Goal: Transaction & Acquisition: Purchase product/service

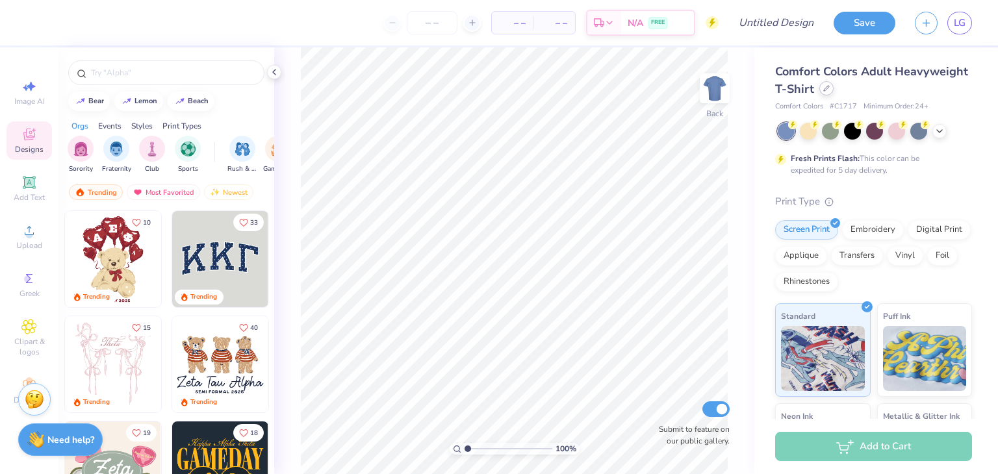
click at [829, 89] on icon at bounding box center [826, 88] width 6 height 6
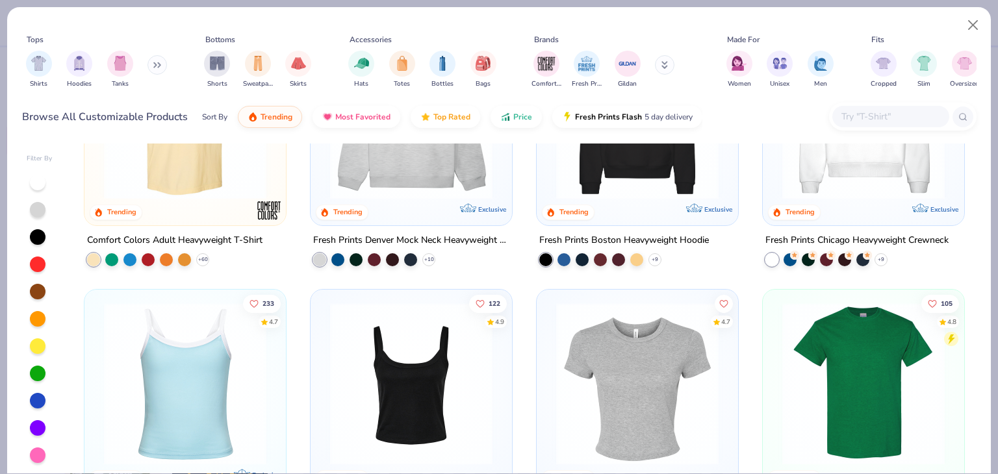
scroll to position [130, 0]
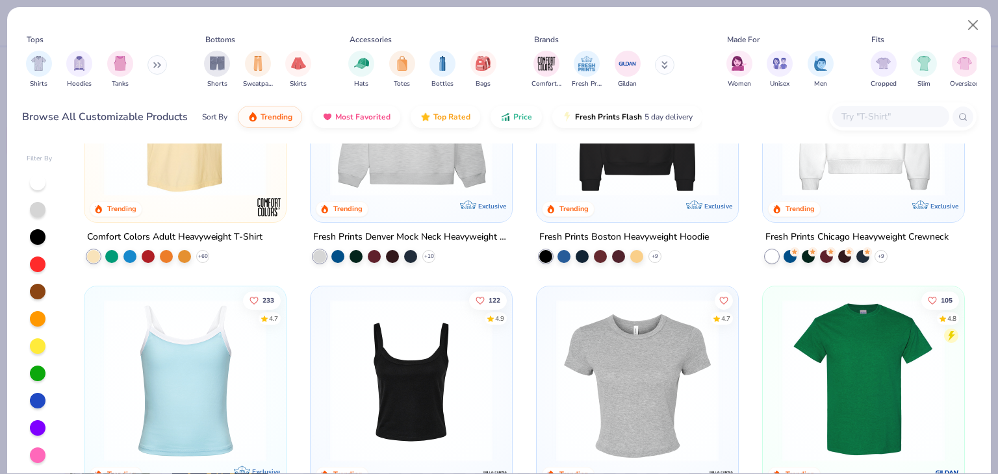
click at [422, 356] on img at bounding box center [410, 380] width 175 height 162
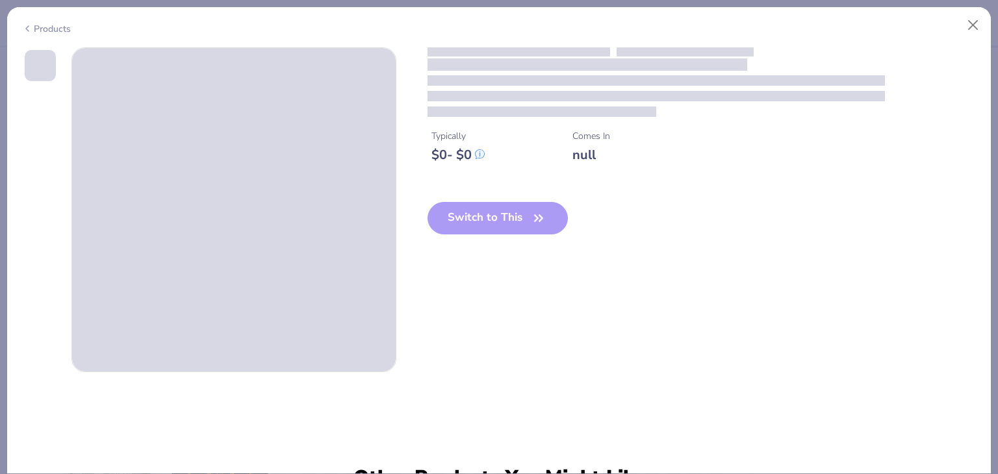
click at [486, 214] on div "Switch to This" at bounding box center [497, 228] width 141 height 53
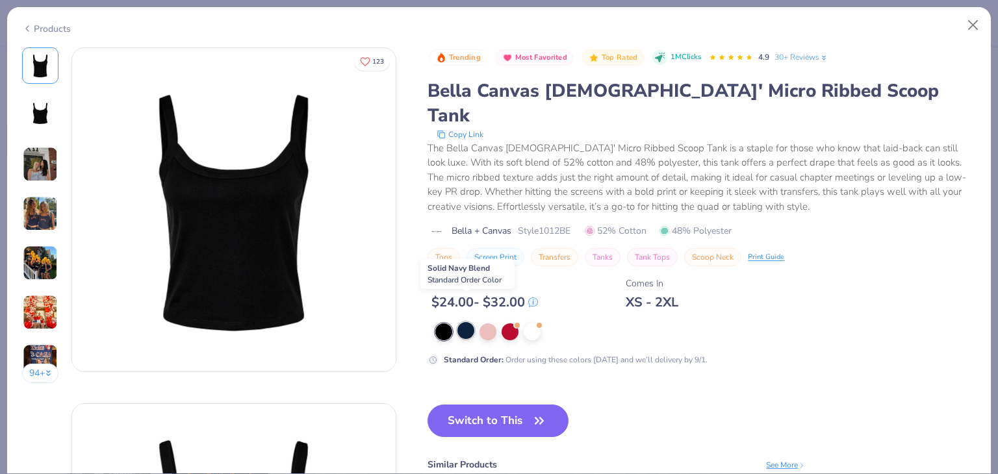
click at [468, 322] on div at bounding box center [465, 330] width 17 height 17
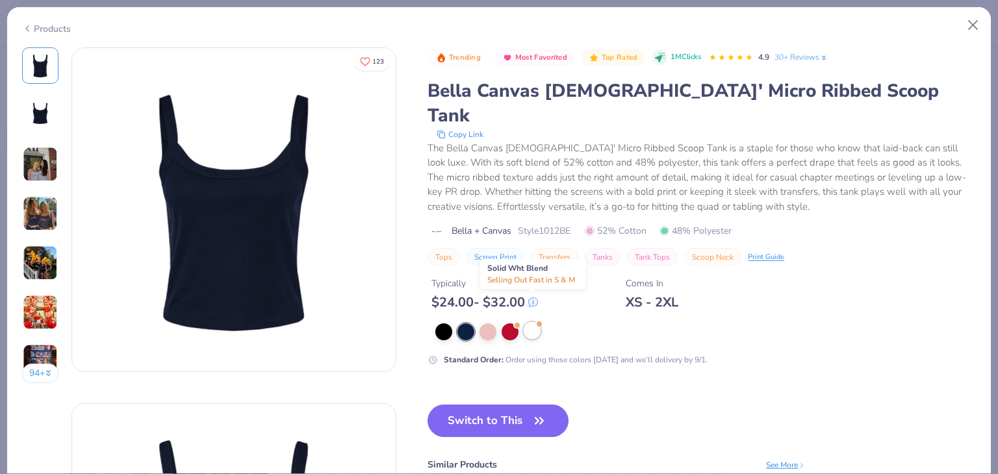
click at [540, 320] on span at bounding box center [538, 323] width 7 height 7
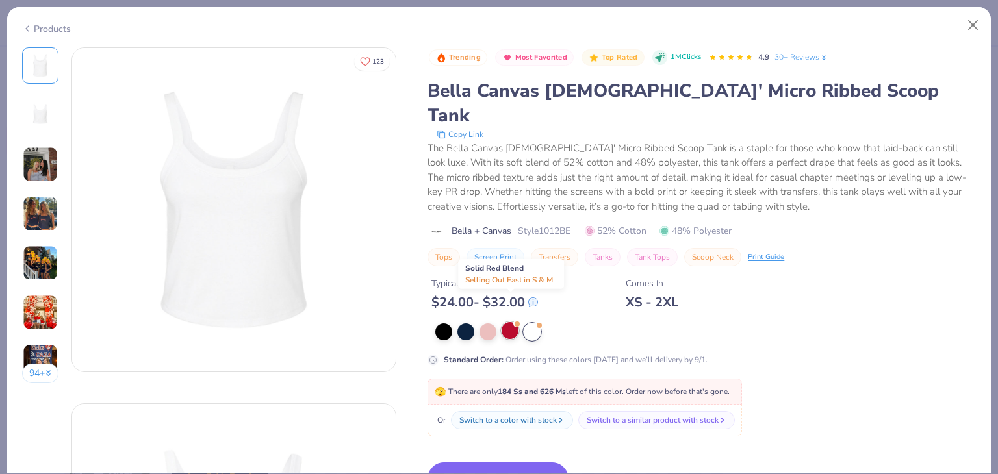
click at [501, 322] on div at bounding box center [509, 330] width 17 height 17
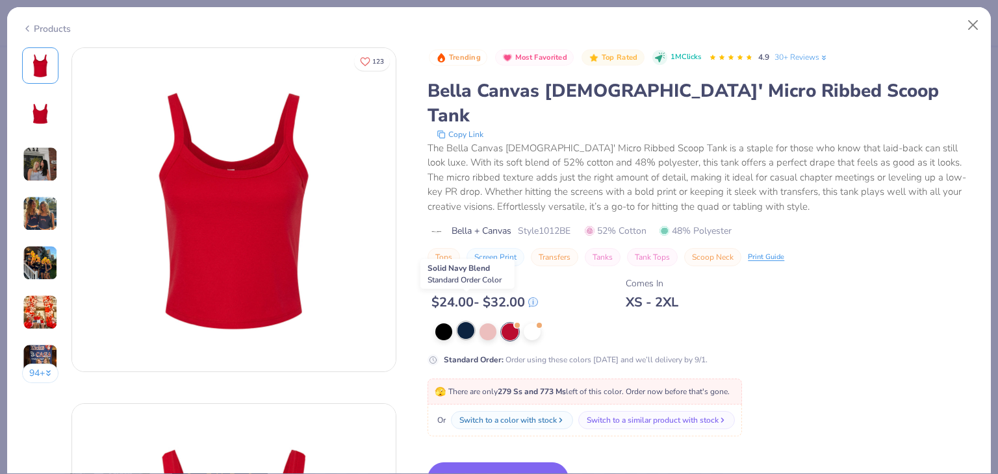
click at [466, 322] on div at bounding box center [465, 330] width 17 height 17
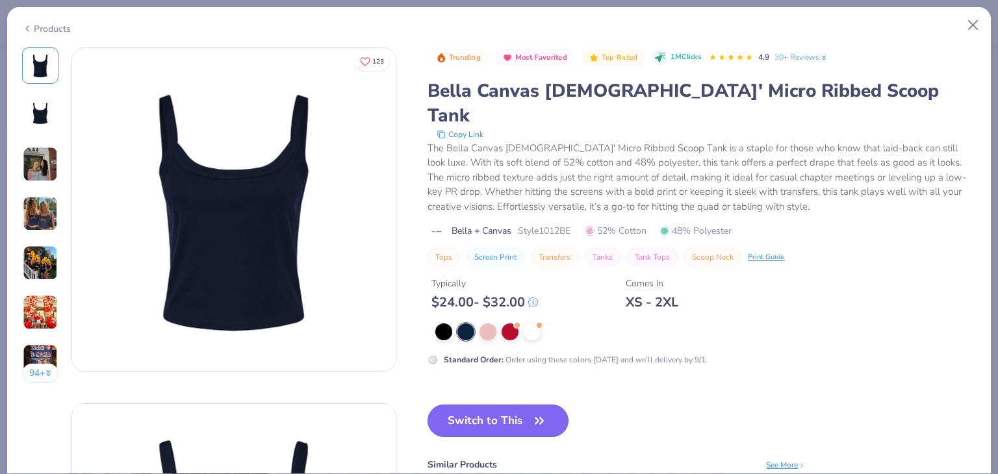
click at [499, 405] on button "Switch to This" at bounding box center [497, 421] width 141 height 32
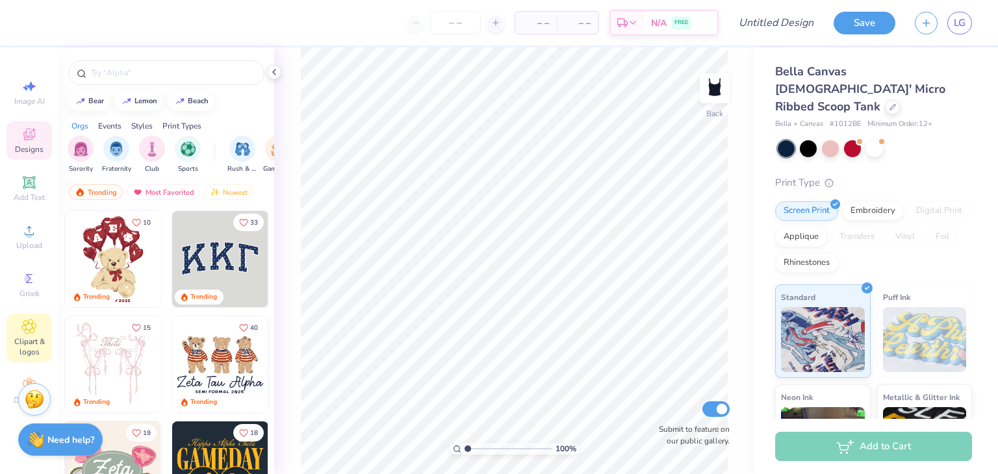
click at [38, 336] on div "Clipart & logos" at bounding box center [28, 338] width 45 height 49
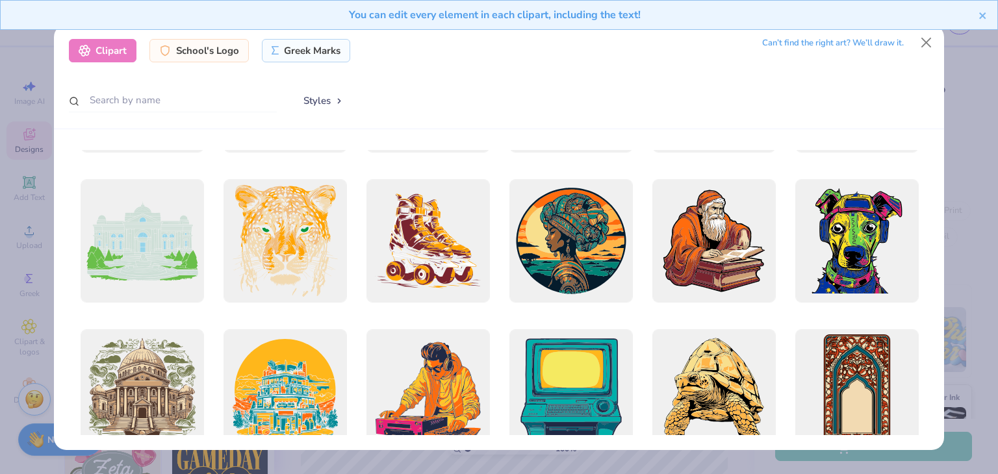
scroll to position [1624, 0]
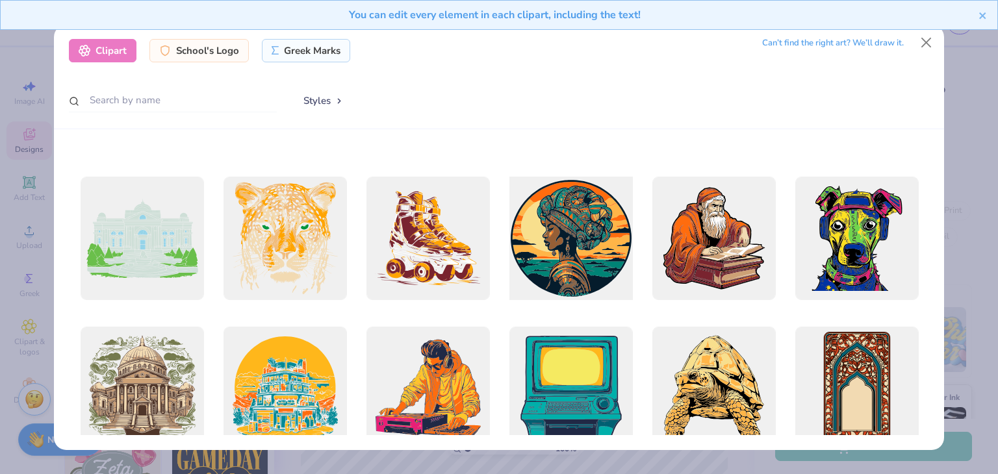
click at [557, 260] on div at bounding box center [571, 239] width 136 height 136
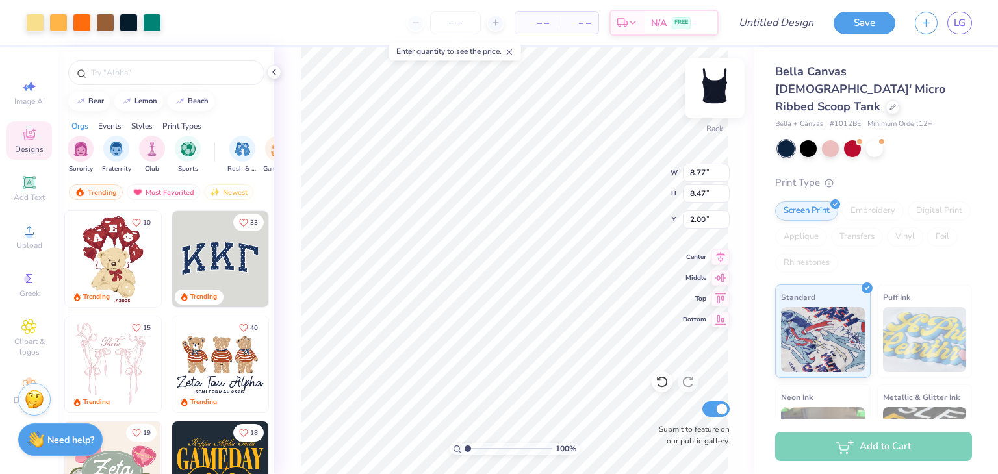
type input "0.50"
type input "5.60"
type input "5.41"
type input "1.55"
click at [146, 27] on div at bounding box center [152, 21] width 18 height 18
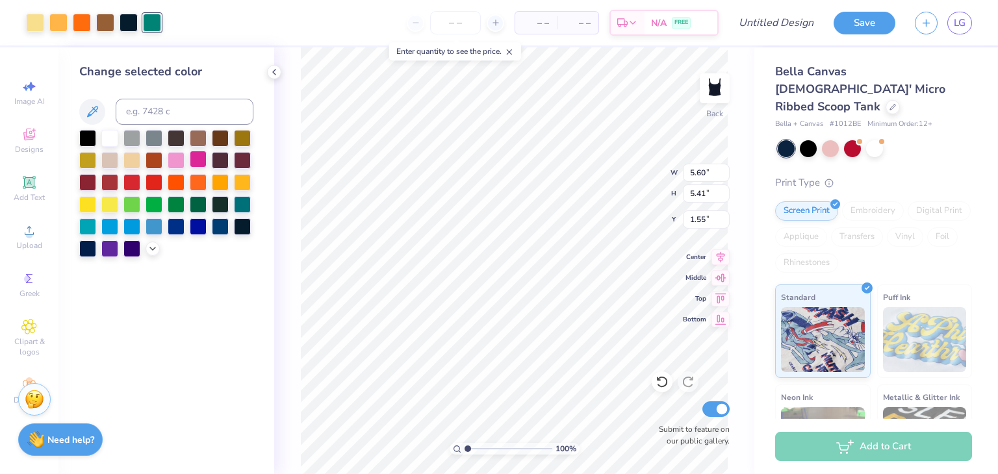
click at [195, 164] on div at bounding box center [198, 159] width 17 height 17
click at [127, 27] on div at bounding box center [129, 21] width 18 height 18
click at [107, 134] on div at bounding box center [109, 137] width 17 height 17
click at [100, 16] on div at bounding box center [105, 21] width 18 height 18
click at [130, 162] on div at bounding box center [131, 159] width 17 height 17
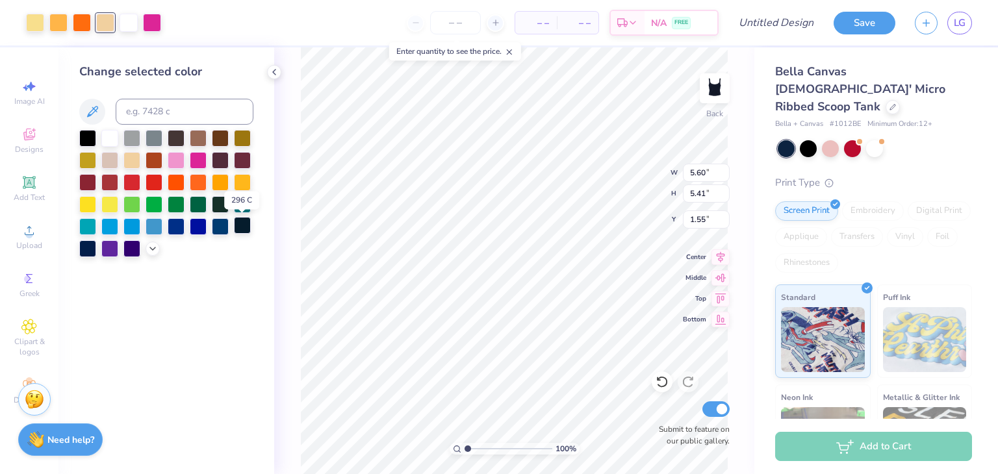
click at [246, 227] on div at bounding box center [242, 225] width 17 height 17
click at [205, 138] on div at bounding box center [198, 137] width 17 height 17
click at [223, 138] on div at bounding box center [220, 137] width 17 height 17
click at [117, 22] on div at bounding box center [93, 23] width 135 height 18
click at [127, 26] on div at bounding box center [129, 21] width 18 height 18
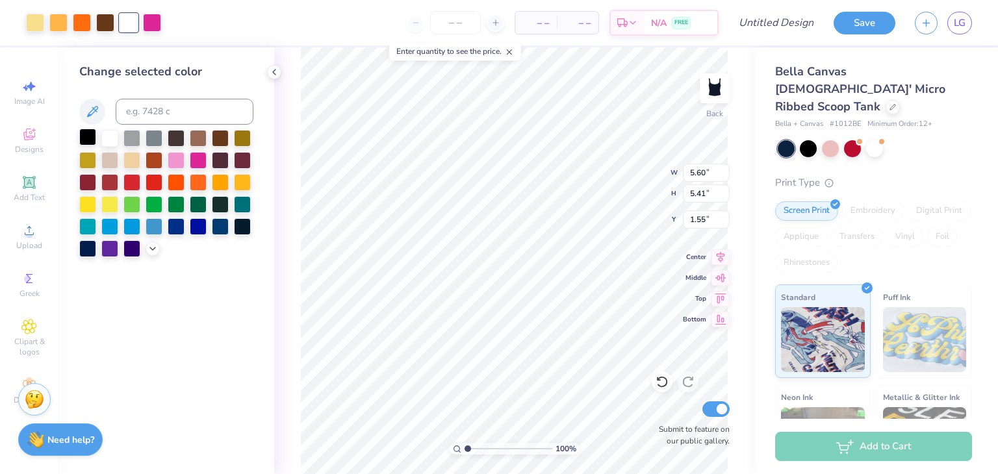
click at [83, 134] on div at bounding box center [87, 137] width 17 height 17
click at [110, 253] on div at bounding box center [109, 247] width 17 height 17
click at [229, 224] on div at bounding box center [220, 225] width 17 height 17
click at [234, 224] on div at bounding box center [242, 225] width 17 height 17
click at [216, 228] on div at bounding box center [220, 225] width 17 height 17
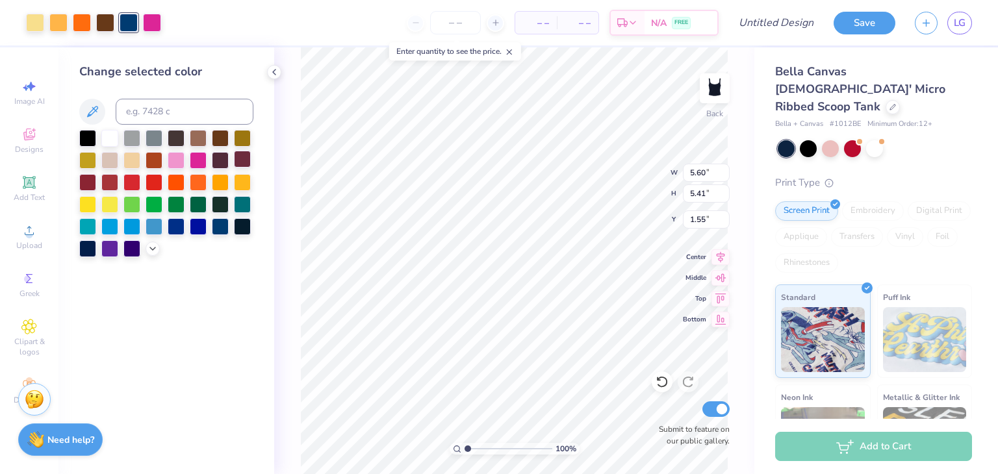
click at [239, 160] on div at bounding box center [242, 159] width 17 height 17
click at [131, 160] on div at bounding box center [131, 159] width 17 height 17
click at [236, 157] on div at bounding box center [242, 159] width 17 height 17
click at [101, 27] on div at bounding box center [105, 21] width 18 height 18
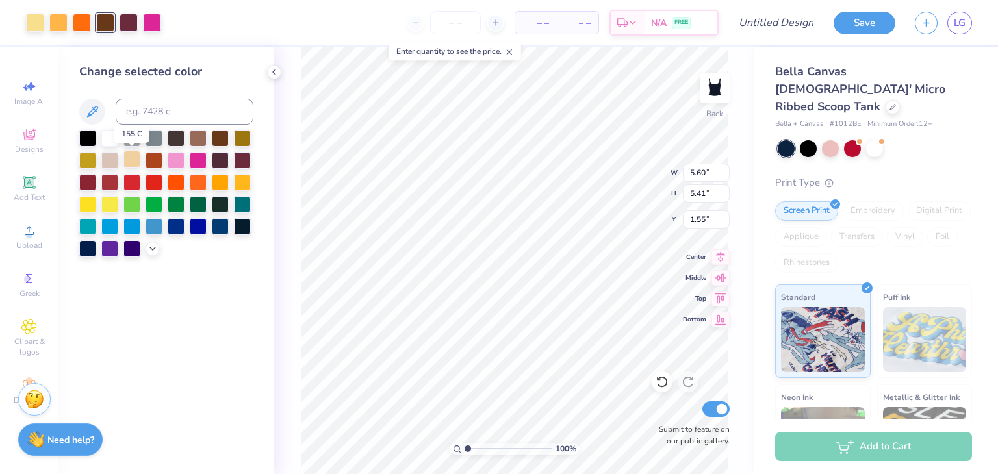
click at [131, 158] on div at bounding box center [131, 159] width 17 height 17
click at [154, 26] on div at bounding box center [152, 21] width 18 height 18
click at [134, 246] on div at bounding box center [131, 247] width 17 height 17
click at [242, 178] on div at bounding box center [242, 181] width 17 height 17
click at [149, 199] on div at bounding box center [153, 203] width 17 height 17
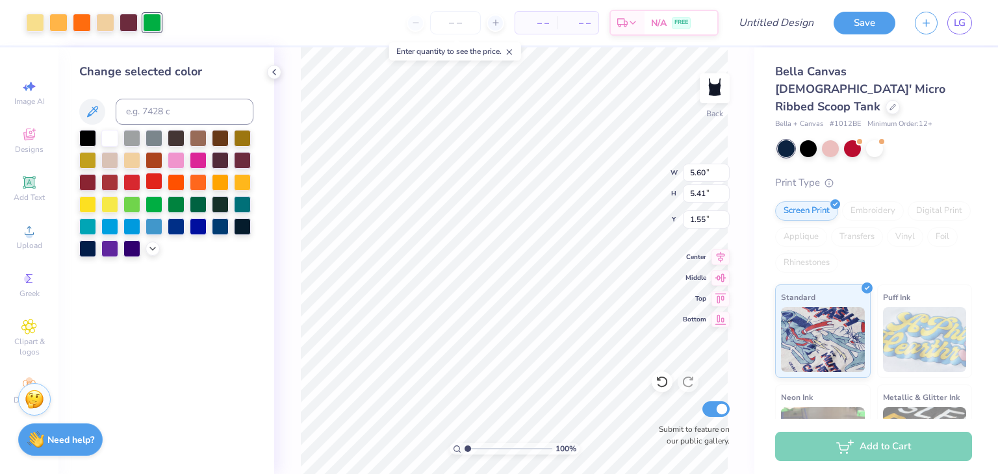
click at [151, 180] on div at bounding box center [153, 181] width 17 height 17
click at [75, 23] on div at bounding box center [82, 21] width 18 height 18
click at [114, 134] on div at bounding box center [109, 137] width 17 height 17
click at [196, 231] on div at bounding box center [198, 225] width 17 height 17
click at [129, 224] on div at bounding box center [131, 225] width 17 height 17
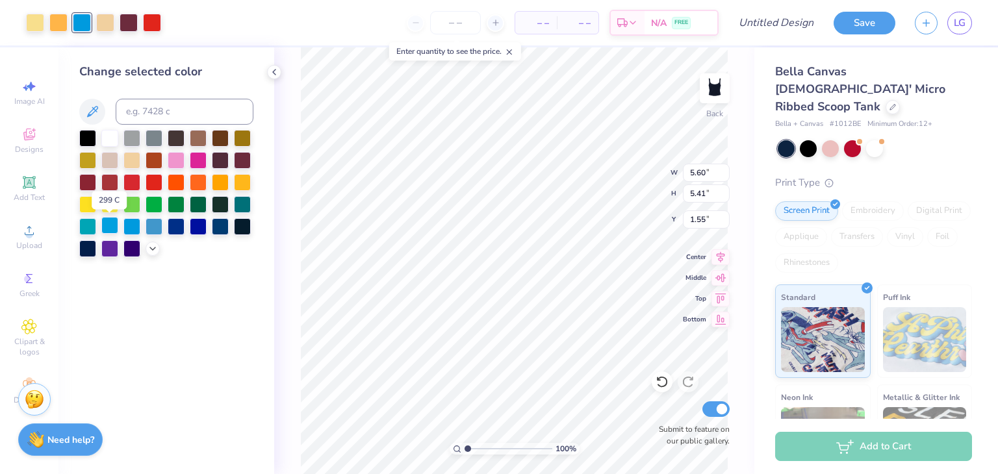
click at [112, 227] on div at bounding box center [109, 225] width 17 height 17
click at [91, 227] on div at bounding box center [87, 225] width 17 height 17
click at [60, 20] on div at bounding box center [58, 21] width 18 height 18
click at [200, 204] on div at bounding box center [198, 203] width 17 height 17
click at [240, 228] on div at bounding box center [242, 225] width 17 height 17
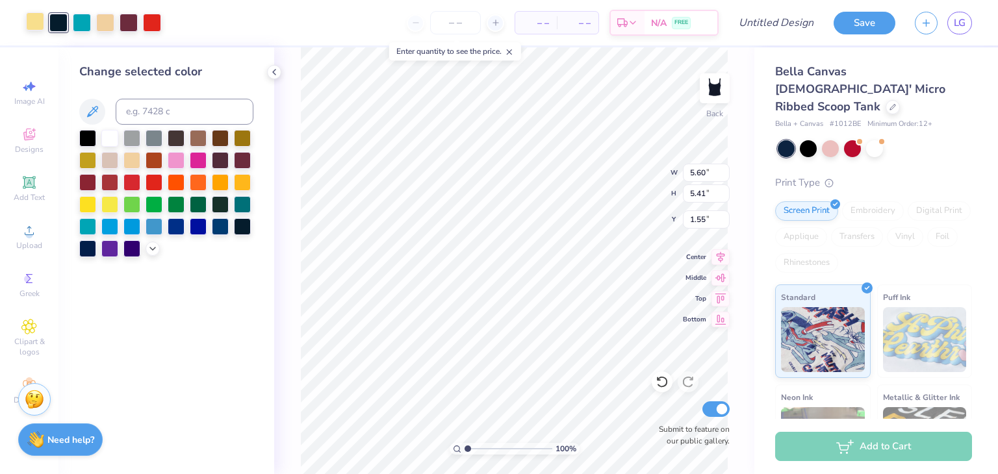
click at [39, 21] on div at bounding box center [35, 21] width 18 height 18
click at [87, 206] on div at bounding box center [87, 203] width 17 height 17
click at [107, 201] on div at bounding box center [109, 203] width 17 height 17
click at [108, 137] on div at bounding box center [109, 137] width 17 height 17
click at [135, 143] on div at bounding box center [131, 137] width 17 height 17
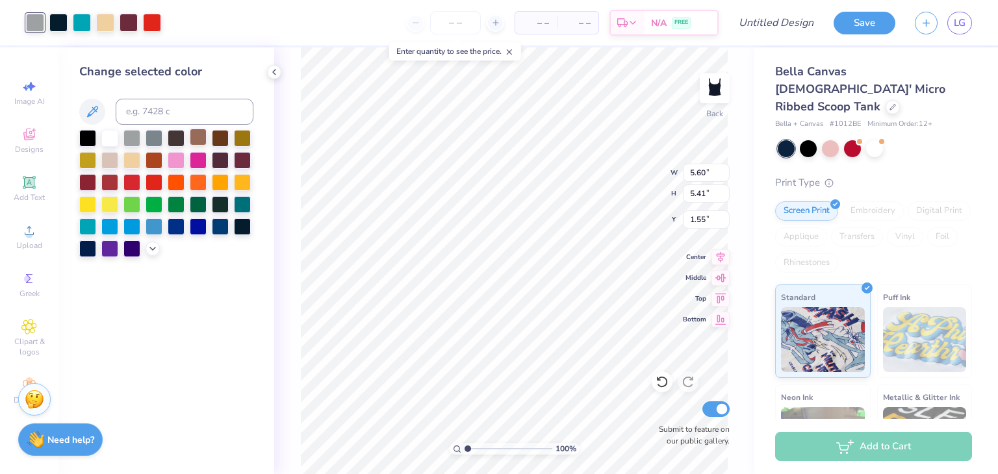
click at [198, 140] on div at bounding box center [198, 137] width 17 height 17
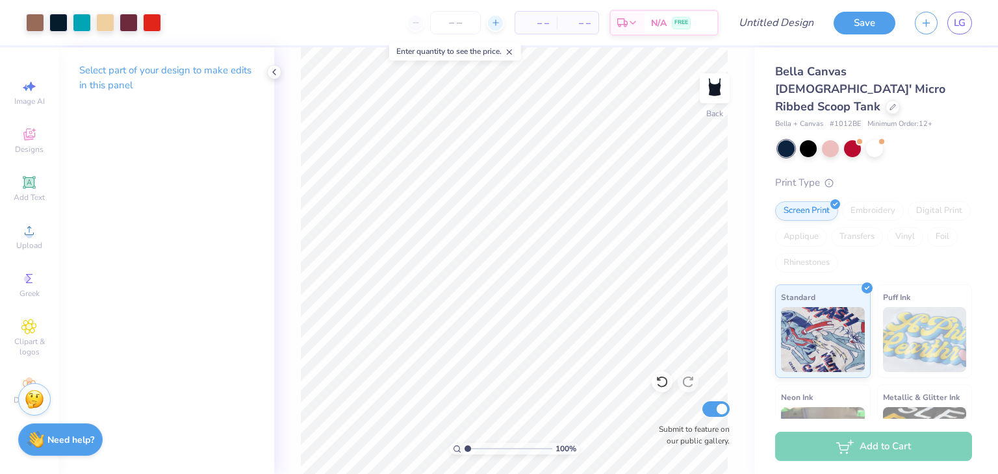
click at [492, 24] on icon at bounding box center [495, 22] width 9 height 9
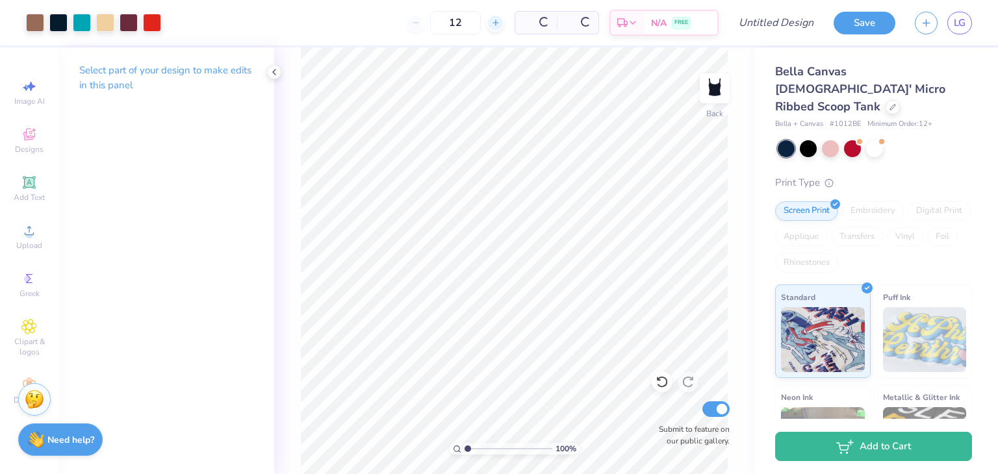
click at [499, 27] on icon at bounding box center [495, 22] width 9 height 9
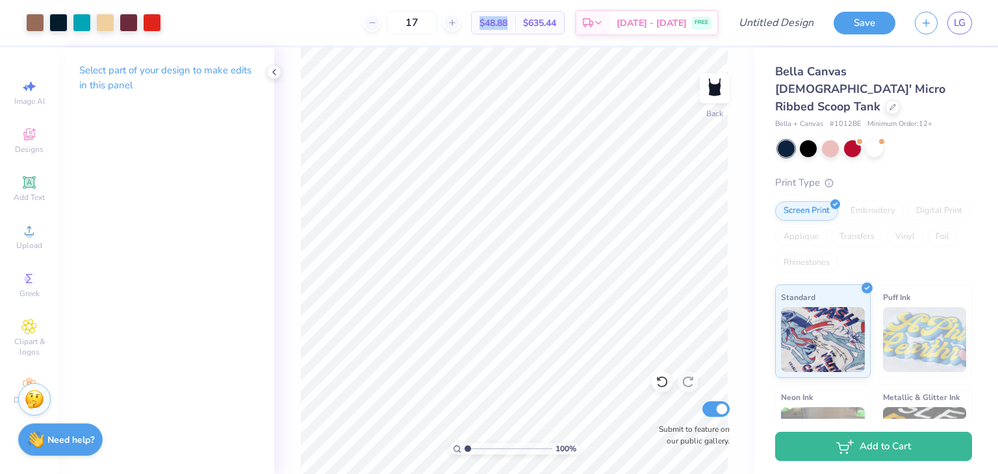
click at [470, 23] on div "17 $48.88 Per Item $635.44 Total Est. Delivery [DATE] - [DATE] FREE" at bounding box center [445, 22] width 548 height 45
drag, startPoint x: 431, startPoint y: 24, endPoint x: 386, endPoint y: 19, distance: 44.4
click at [390, 19] on input "17" at bounding box center [411, 22] width 51 height 23
type input "150"
click at [282, 70] on div "100 % Back Submit to feature on our public gallery." at bounding box center [514, 260] width 480 height 427
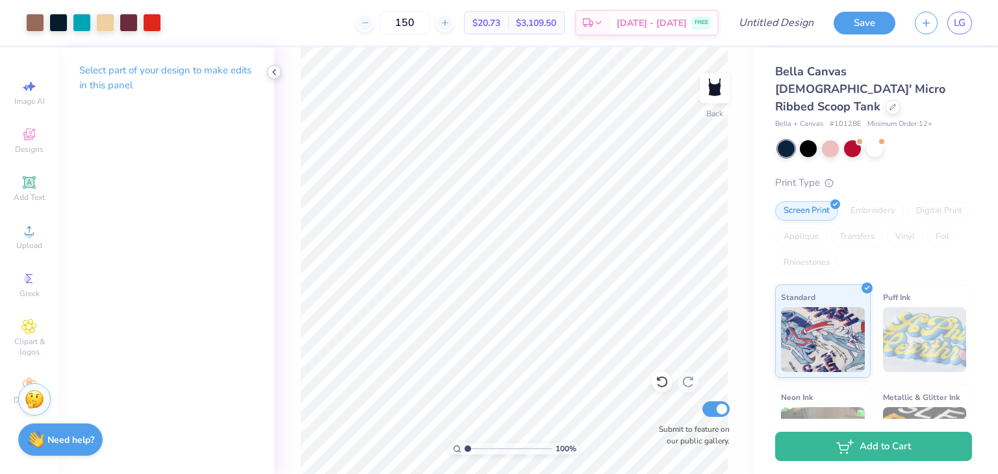
click at [273, 70] on icon at bounding box center [274, 72] width 10 height 10
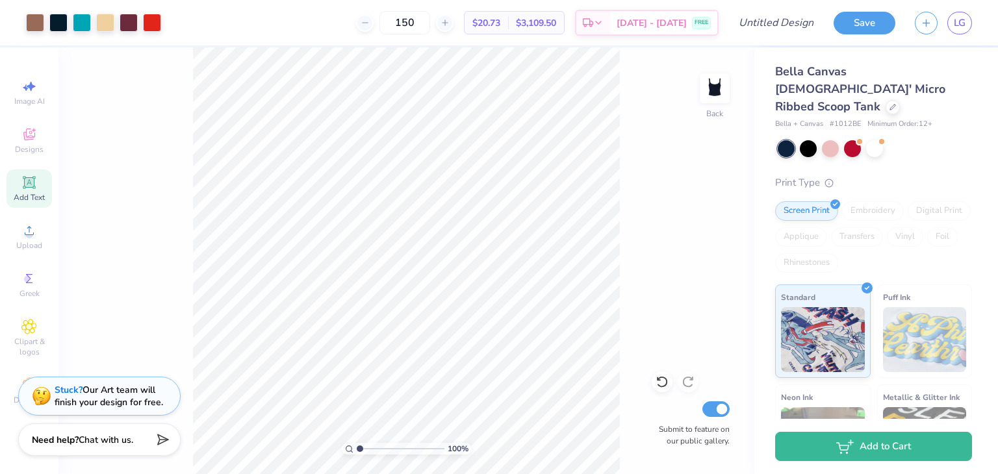
click at [32, 190] on div "Add Text" at bounding box center [28, 189] width 45 height 38
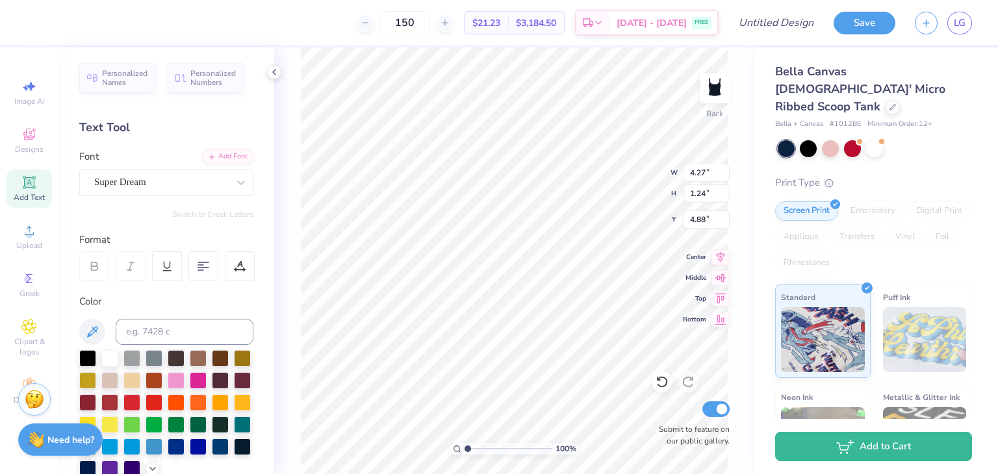
scroll to position [10, 1]
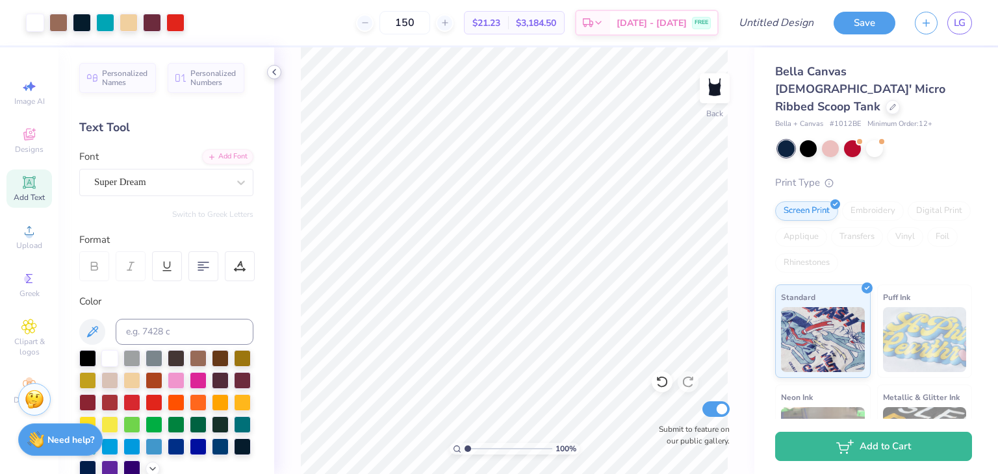
click at [277, 65] on div at bounding box center [274, 72] width 14 height 14
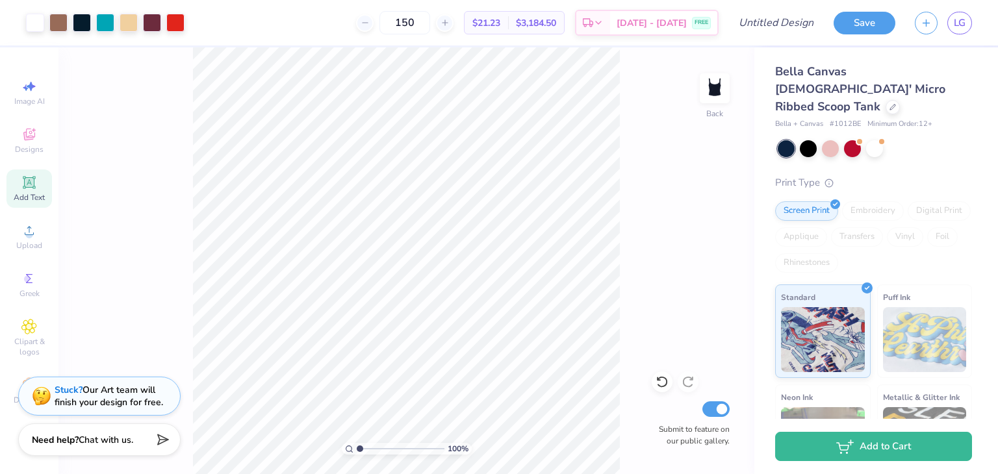
click at [42, 198] on span "Add Text" at bounding box center [29, 197] width 31 height 10
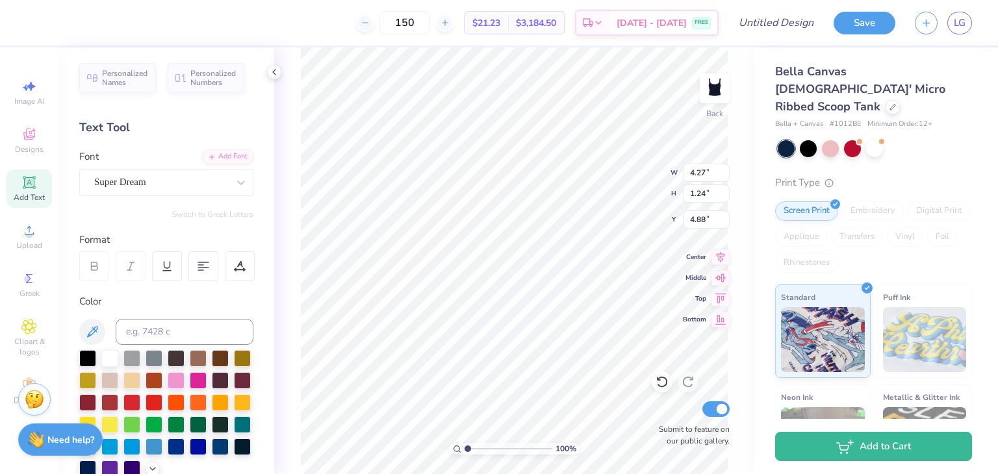
type textarea "F"
type textarea "TEAM AF"
click at [140, 188] on div "Super Dream" at bounding box center [161, 182] width 136 height 20
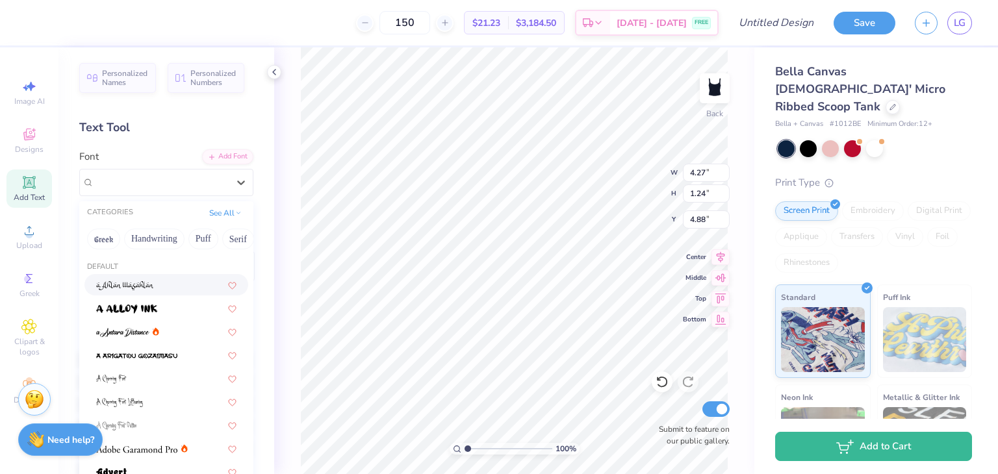
click at [131, 286] on img at bounding box center [125, 285] width 58 height 9
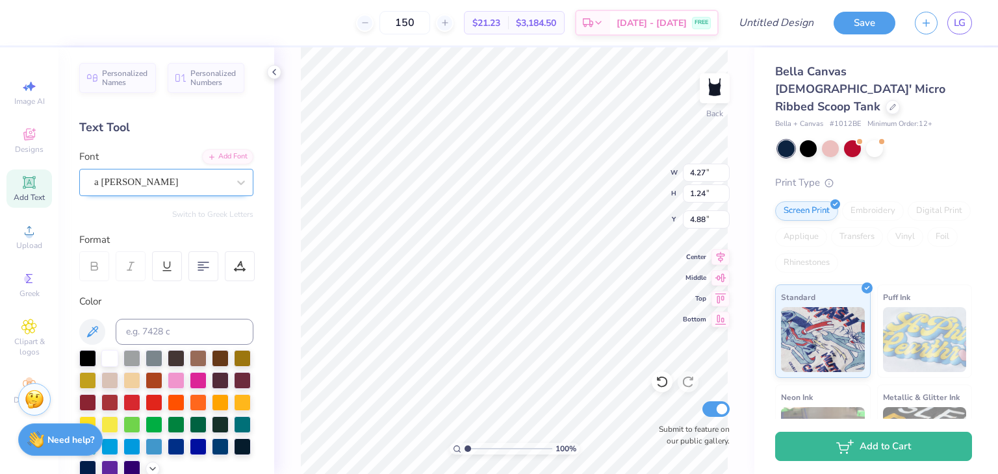
click at [192, 186] on div "a [PERSON_NAME]" at bounding box center [161, 182] width 136 height 20
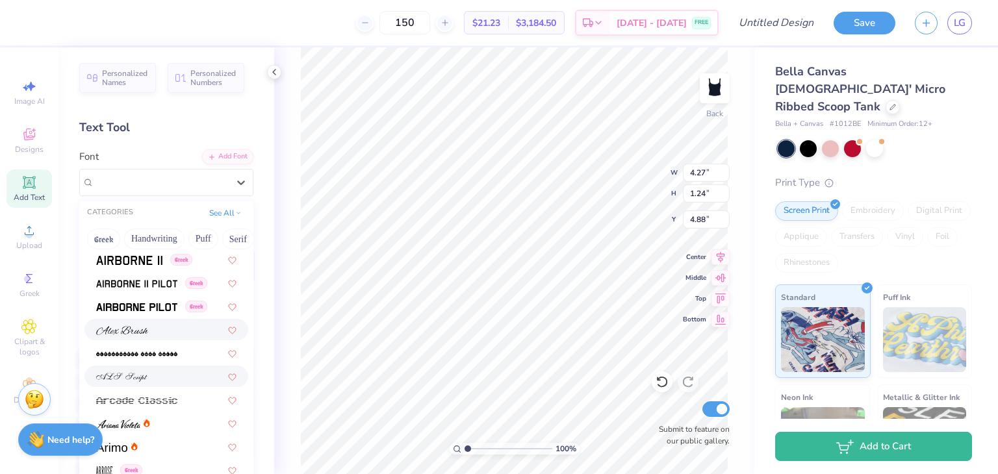
scroll to position [260, 0]
click at [153, 375] on div at bounding box center [166, 376] width 140 height 14
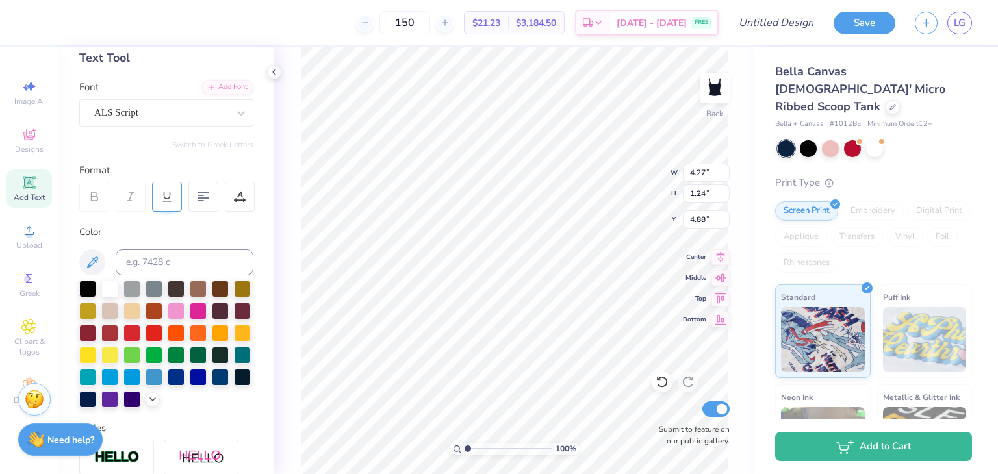
scroll to position [65, 0]
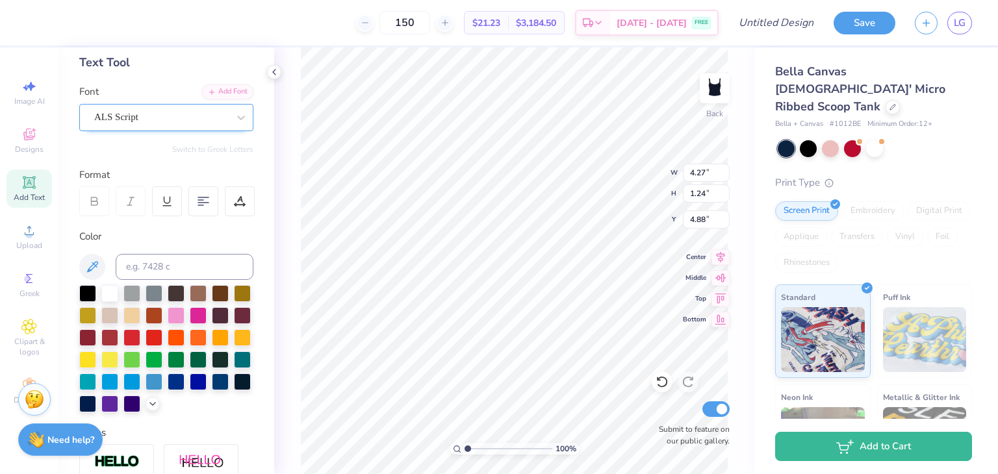
click at [151, 112] on div "ALS Script" at bounding box center [161, 117] width 136 height 20
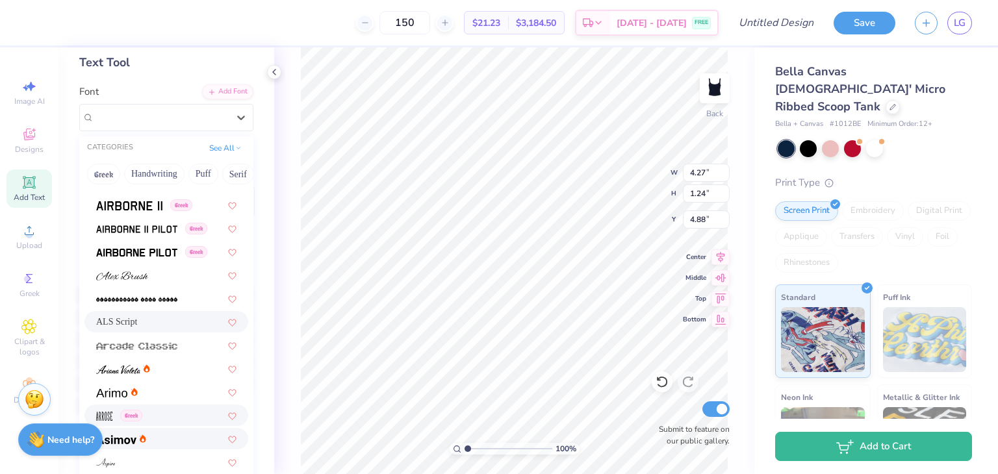
scroll to position [325, 0]
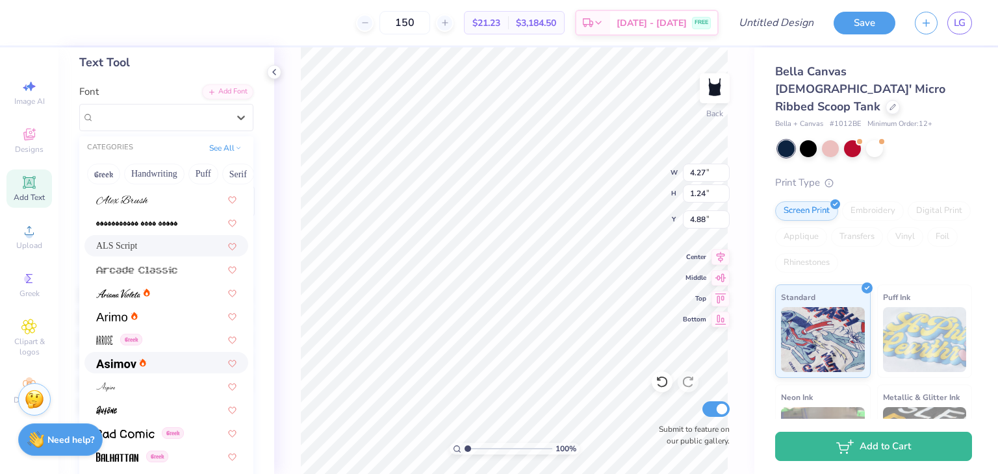
click at [158, 364] on div at bounding box center [166, 363] width 140 height 14
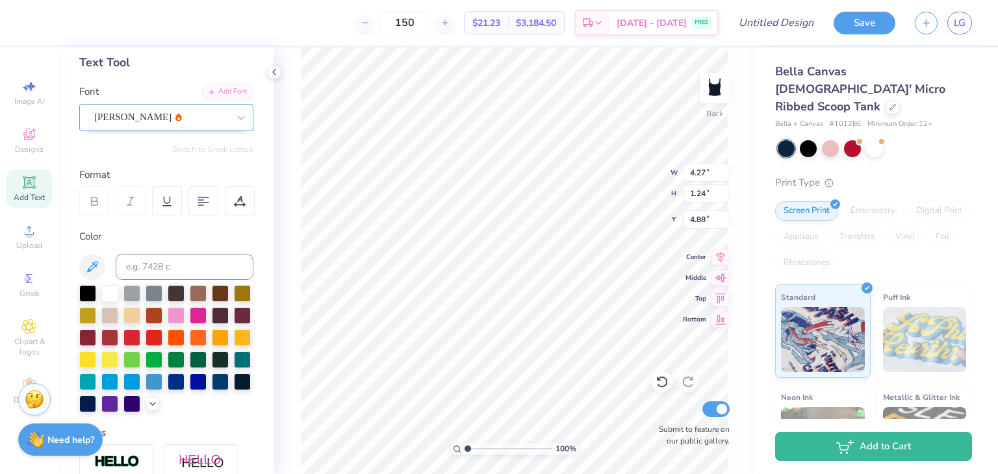
click at [158, 120] on div "[PERSON_NAME]" at bounding box center [161, 117] width 136 height 20
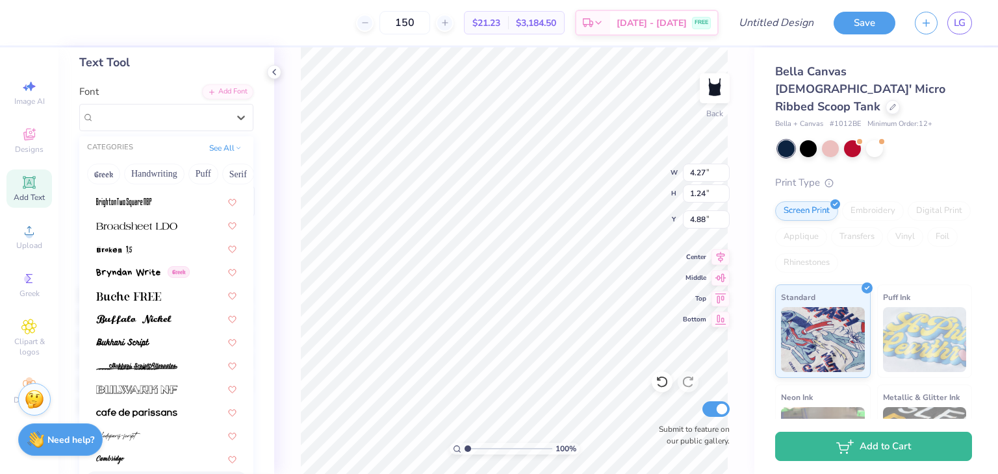
scroll to position [1039, 0]
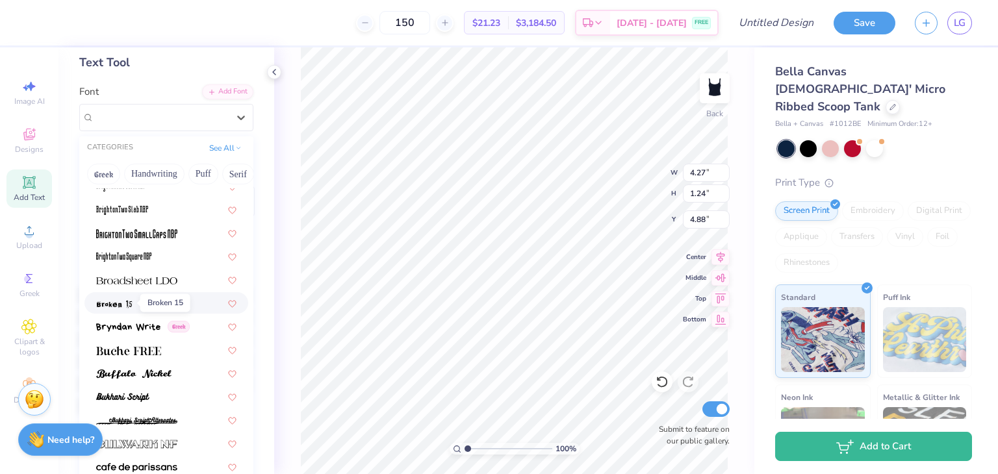
click at [127, 307] on img at bounding box center [114, 303] width 36 height 9
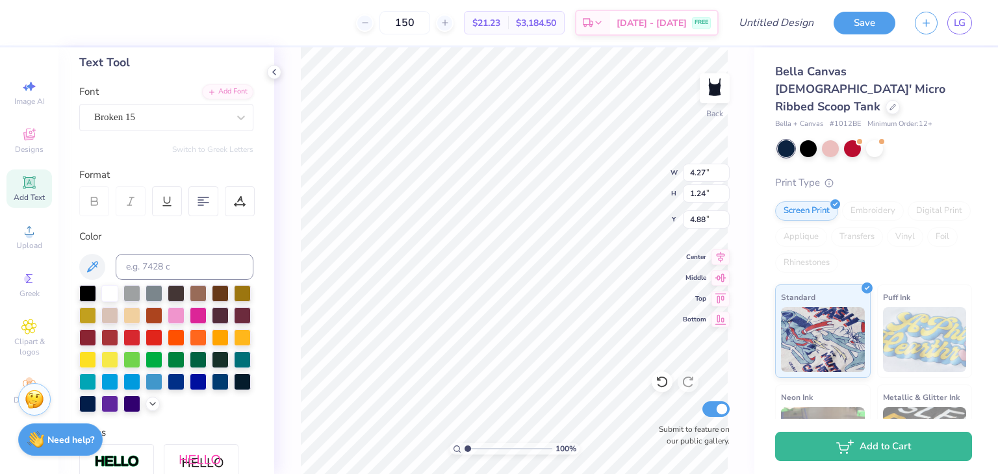
click at [622, 183] on div "100 % Back W 4.27 4.27 " H 1.24 1.24 " Y 4.88 4.88 " Center Middle Top Bottom S…" at bounding box center [514, 260] width 480 height 427
type input "7.24"
click at [179, 116] on div "Broken 15" at bounding box center [161, 117] width 136 height 20
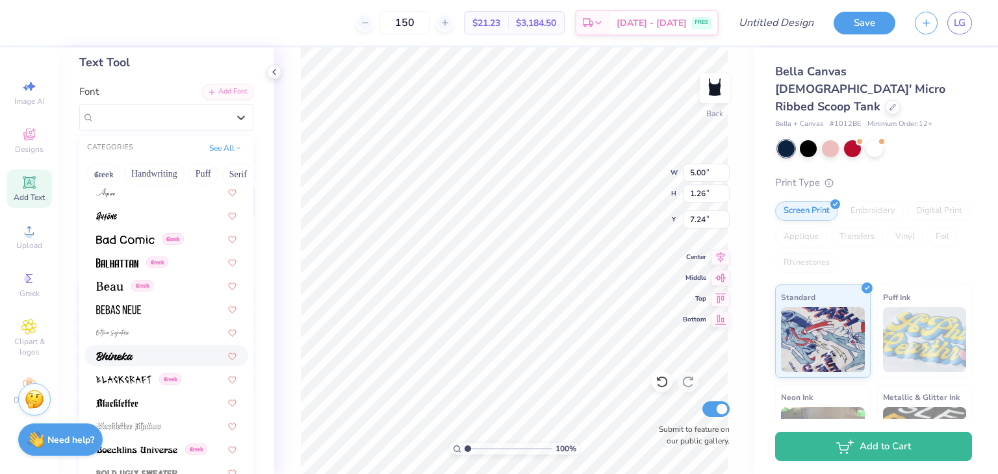
scroll to position [520, 0]
click at [141, 383] on img at bounding box center [123, 379] width 55 height 9
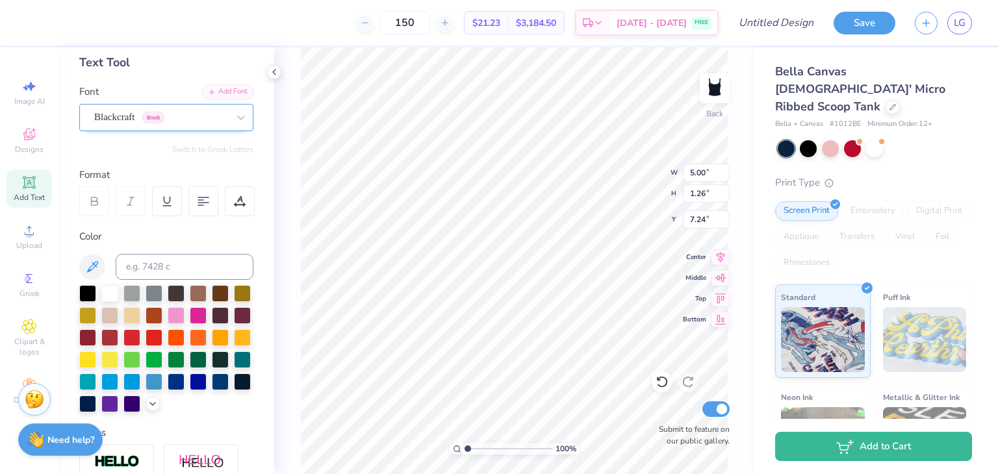
click at [197, 115] on div "Blackcraft Greek" at bounding box center [161, 117] width 136 height 20
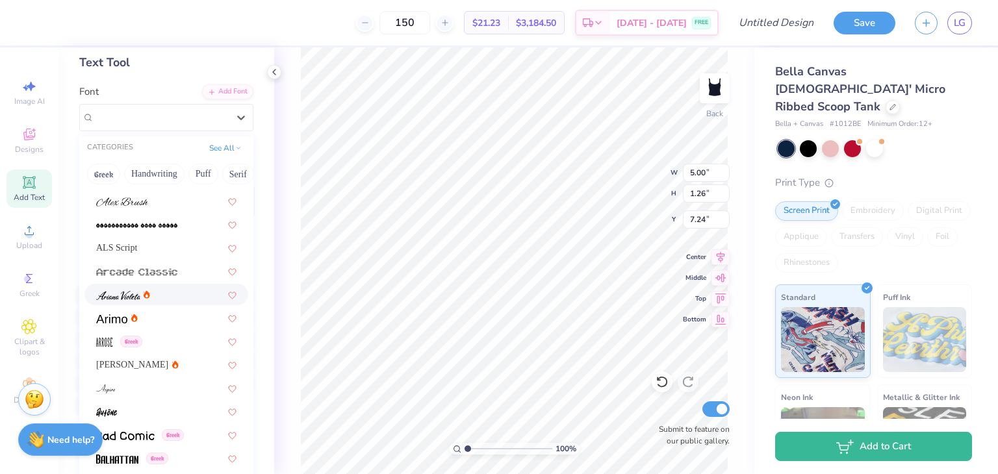
scroll to position [325, 0]
click at [163, 388] on div at bounding box center [166, 386] width 140 height 14
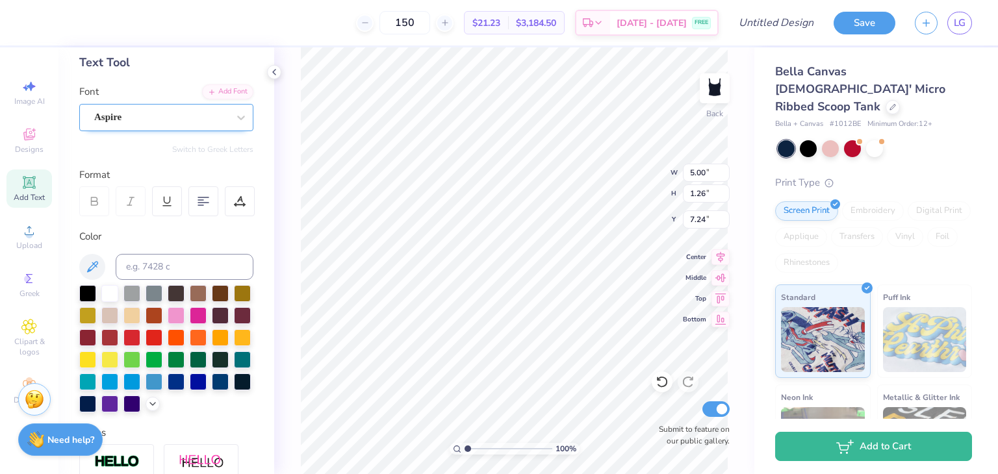
click at [175, 119] on div "Aspire" at bounding box center [161, 117] width 136 height 20
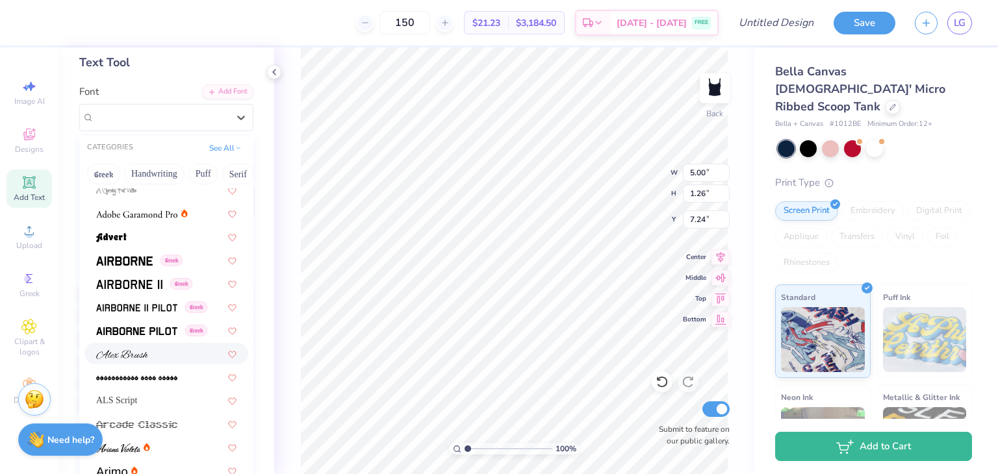
scroll to position [195, 0]
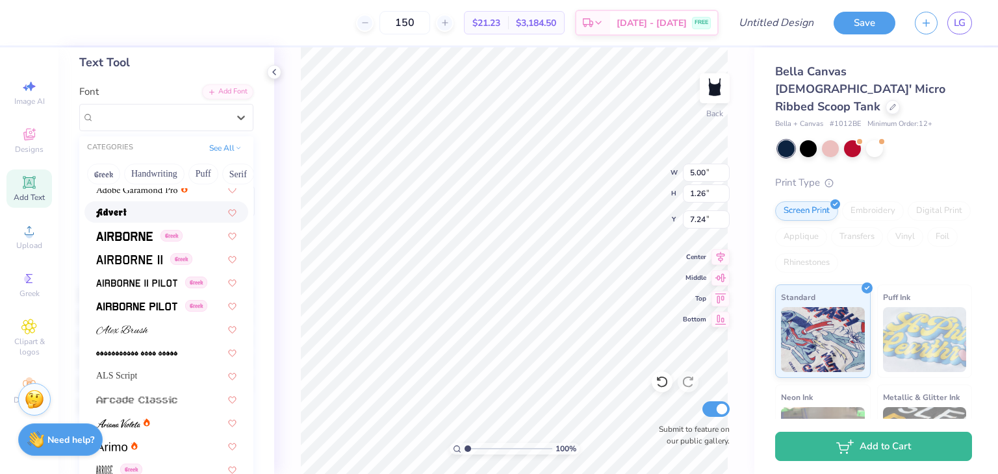
click at [134, 207] on div at bounding box center [166, 212] width 140 height 14
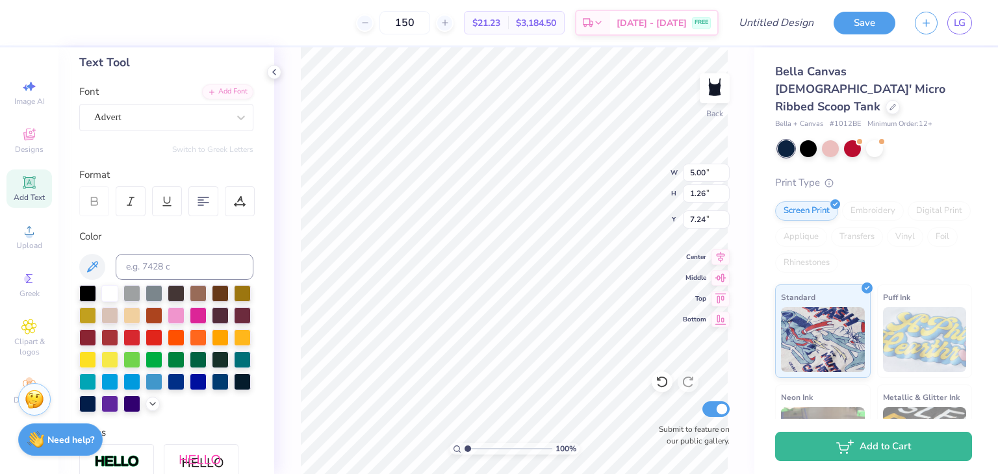
scroll to position [10, 2]
type input "7.74"
type input "1.67"
type input "6.95"
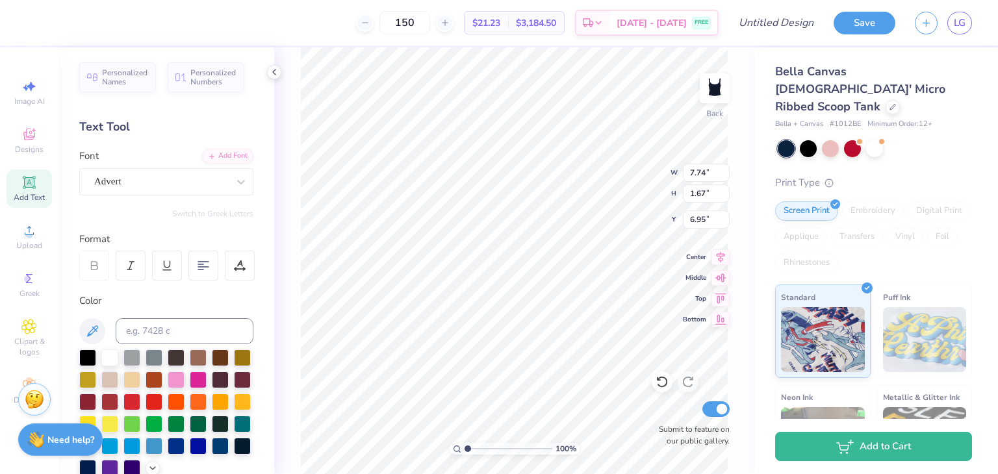
scroll to position [0, 0]
type input "7.74"
type input "1.67"
type input "6.95"
type input "3.16"
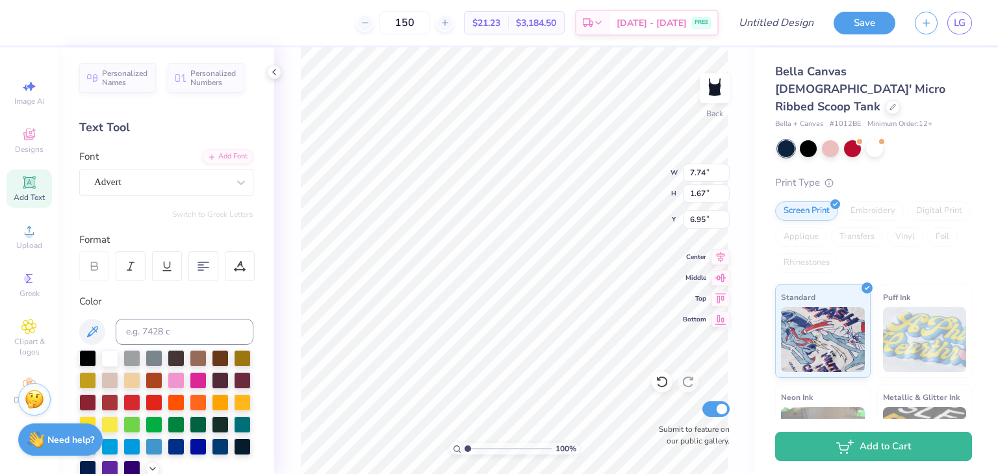
type input "0.68"
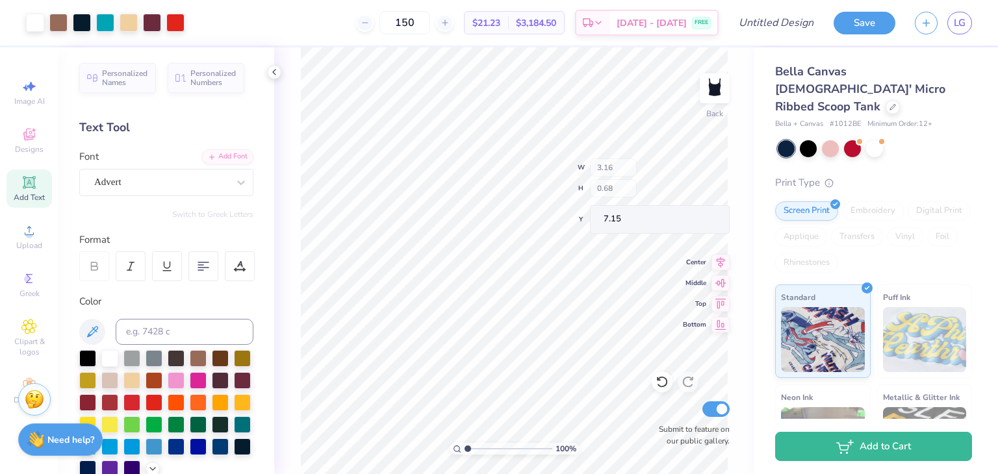
type input "7.15"
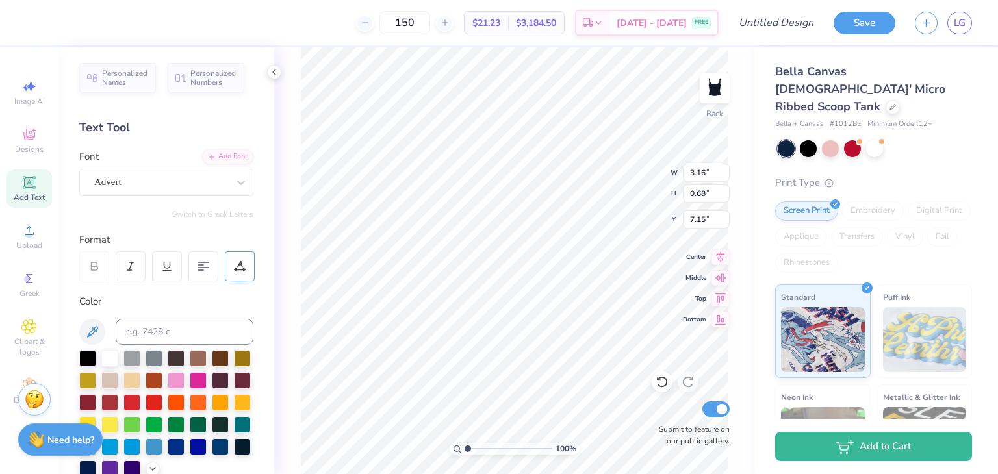
click at [236, 268] on icon at bounding box center [240, 266] width 12 height 12
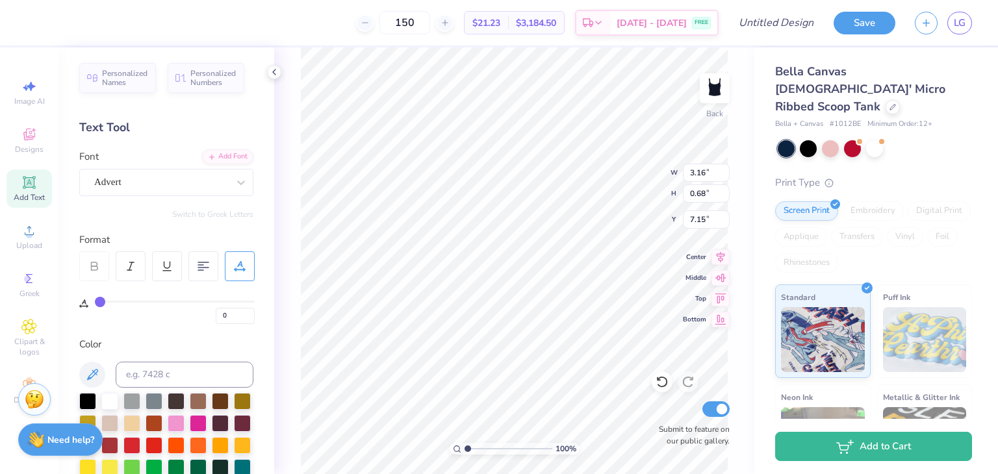
type input "2"
type input "3"
type input "5"
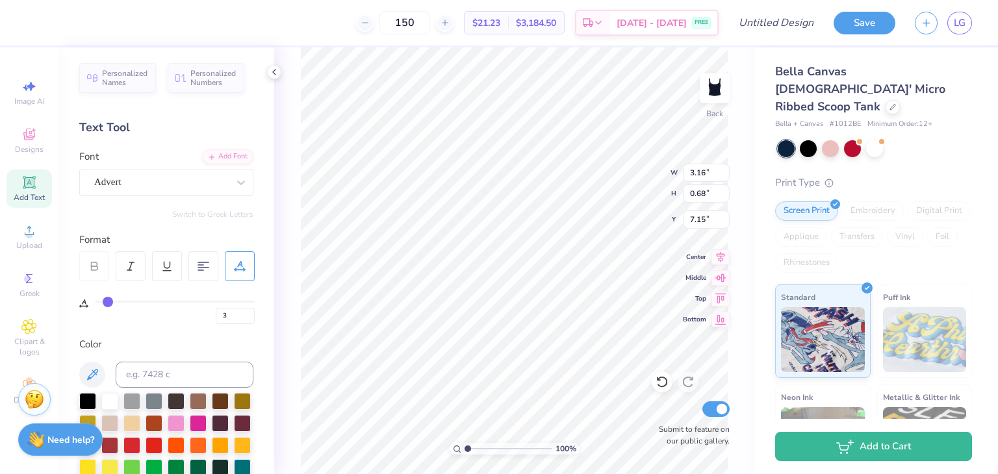
type input "5"
type input "6"
type input "7"
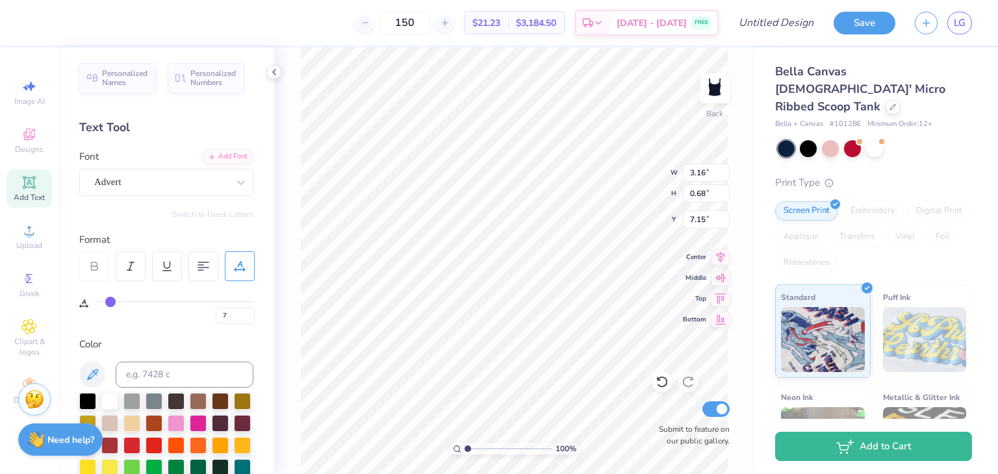
type input "12"
type input "14"
type input "15"
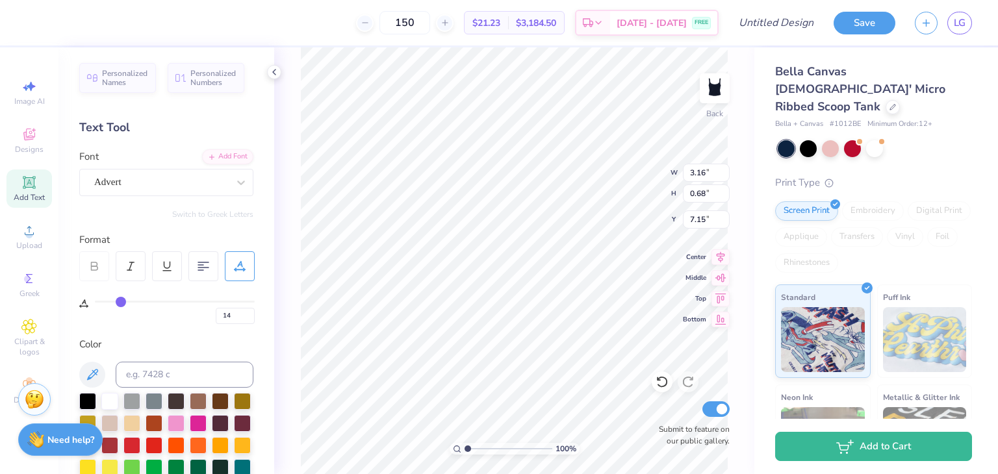
type input "15"
type input "16"
type input "17"
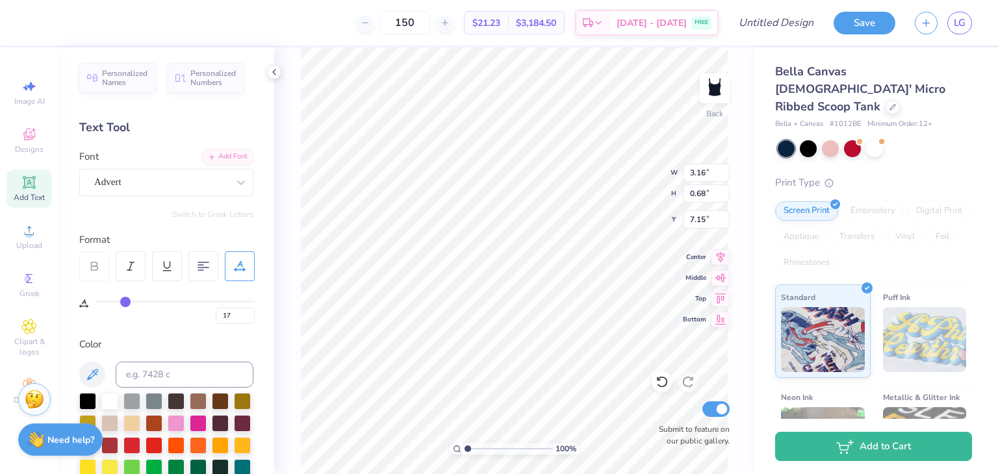
type input "18"
type input "19"
type input "20"
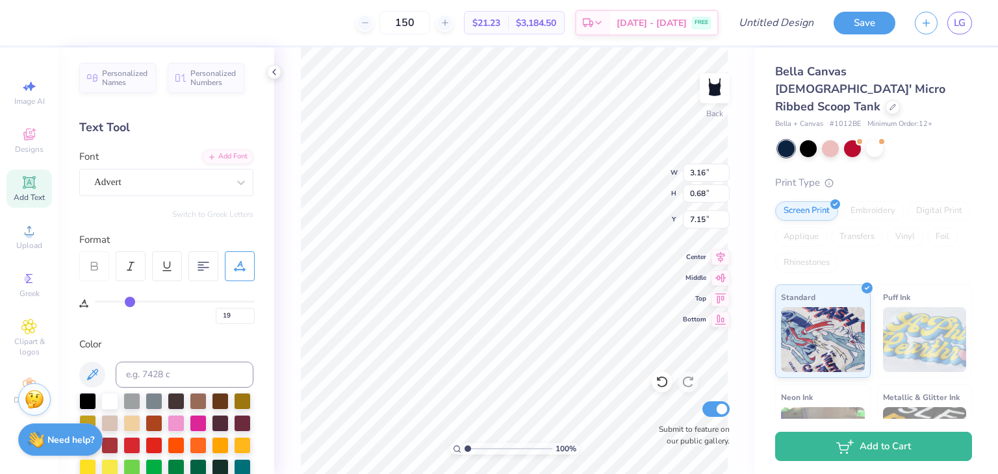
type input "20"
type input "21"
type input "22"
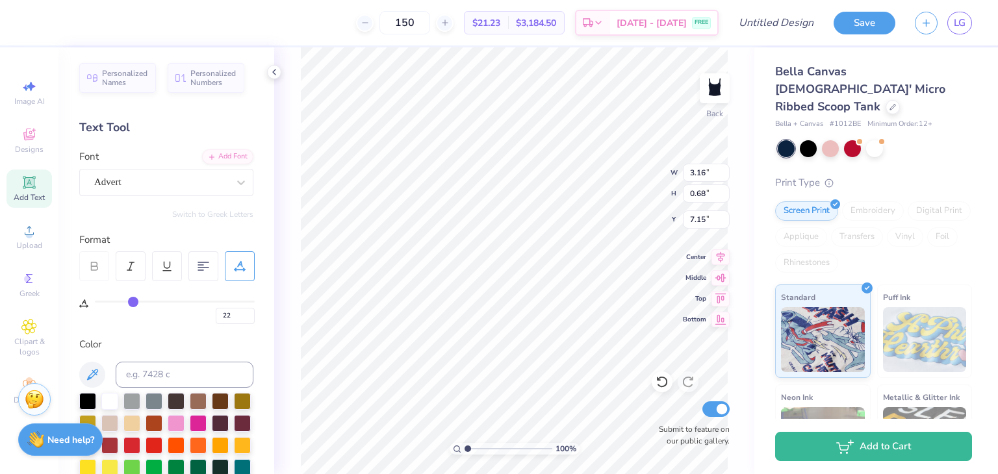
type input "23"
type input "24"
type input "25"
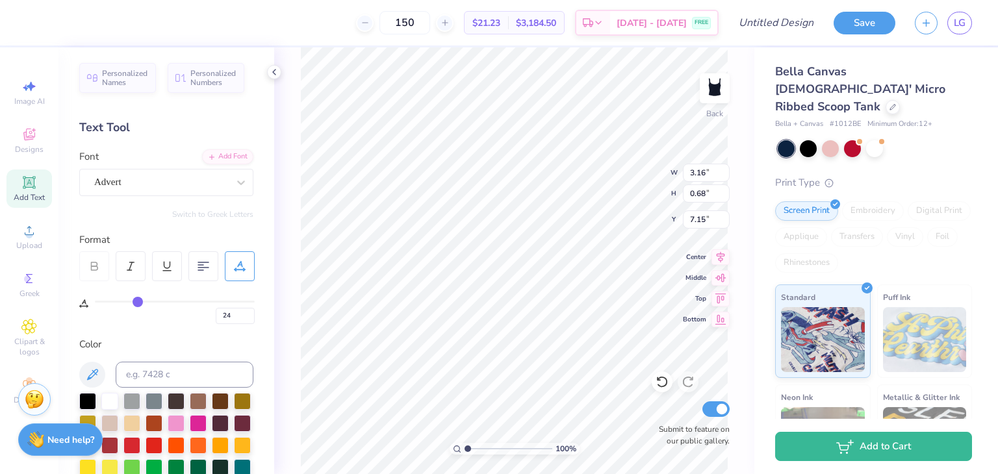
type input "25"
type input "26"
type input "27"
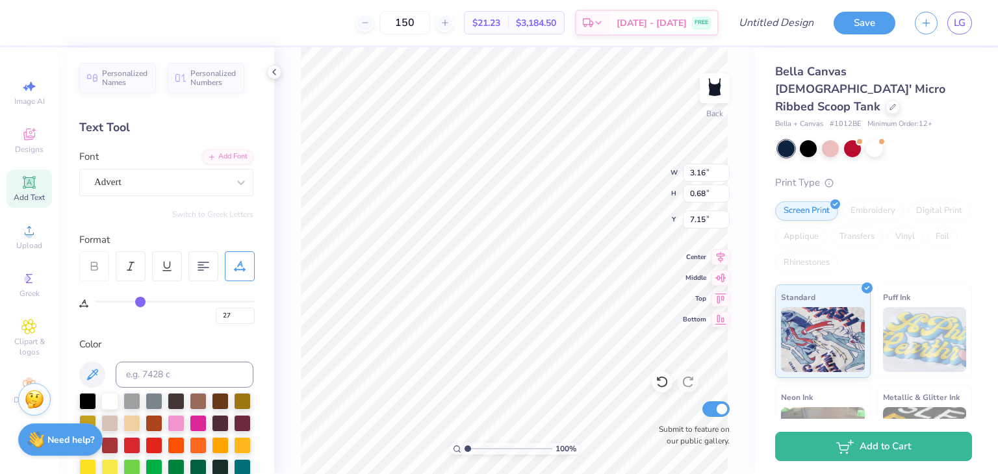
type input "28"
type input "29"
drag, startPoint x: 101, startPoint y: 303, endPoint x: 143, endPoint y: 305, distance: 41.6
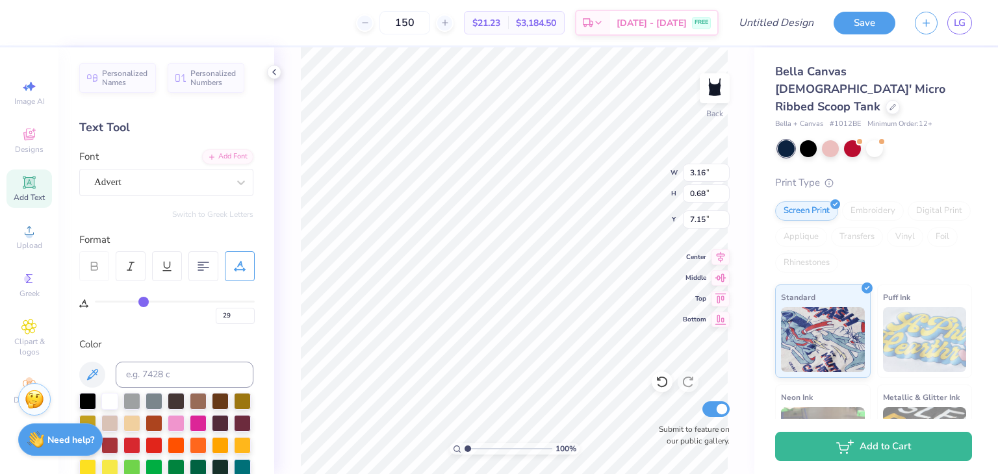
type input "29"
click at [143, 303] on input "range" at bounding box center [175, 302] width 160 height 2
type input "4.41"
type input "30"
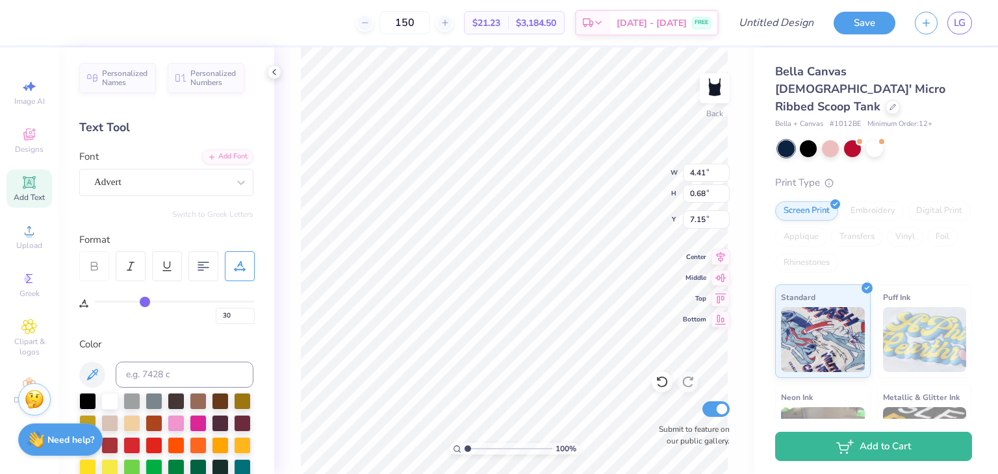
type input "29"
type input "28"
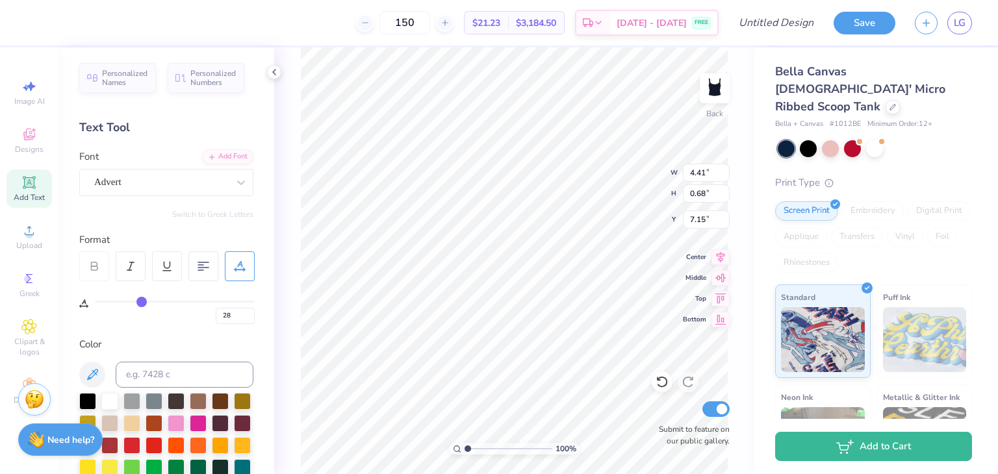
click at [141, 303] on input "range" at bounding box center [175, 302] width 160 height 2
click at [208, 265] on icon at bounding box center [203, 266] width 12 height 12
click at [173, 268] on div at bounding box center [167, 266] width 30 height 30
type input "4.44"
type input "0.69"
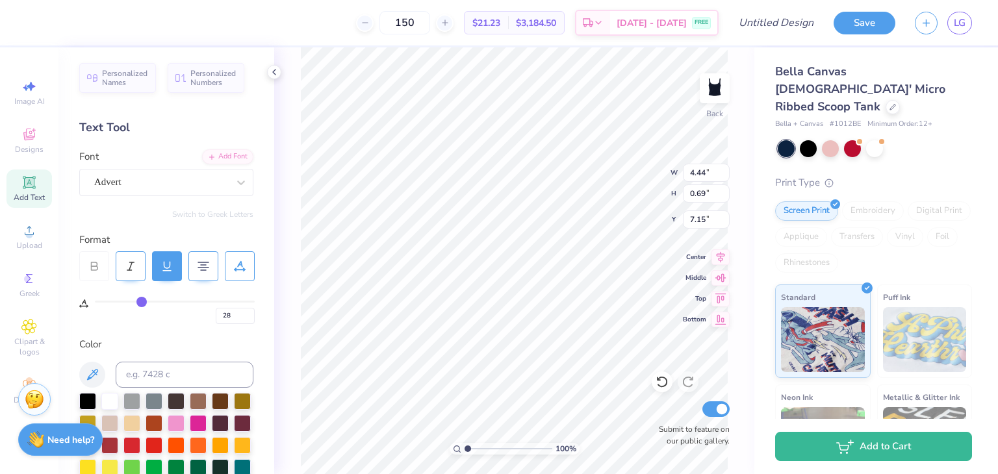
click at [133, 263] on icon at bounding box center [131, 266] width 12 height 12
type input "4.45"
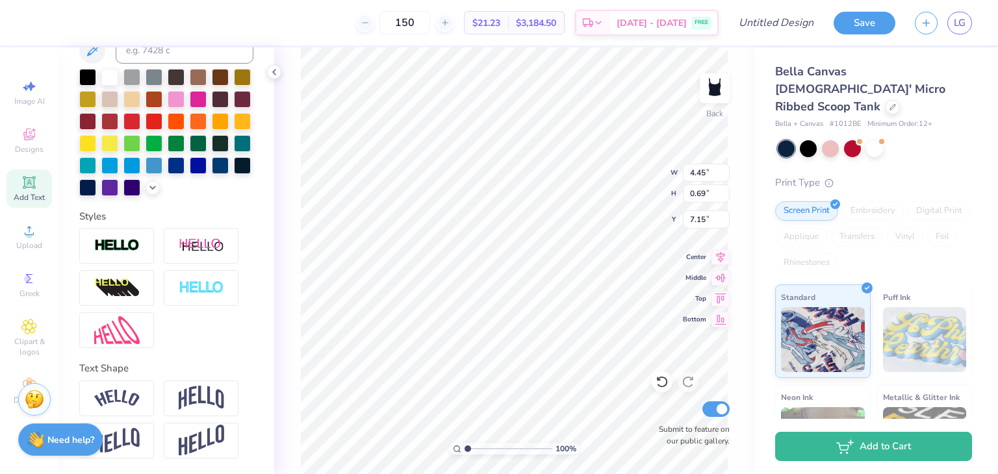
scroll to position [345, 0]
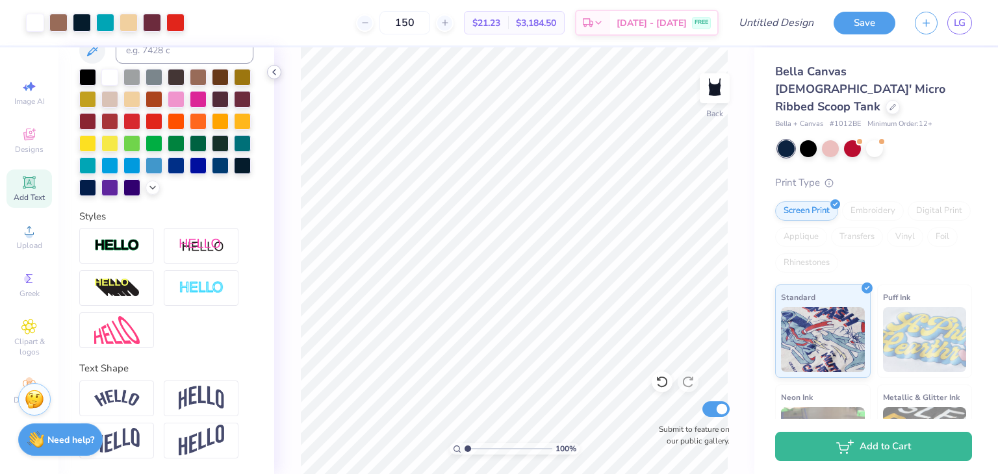
click at [272, 71] on icon at bounding box center [274, 72] width 10 height 10
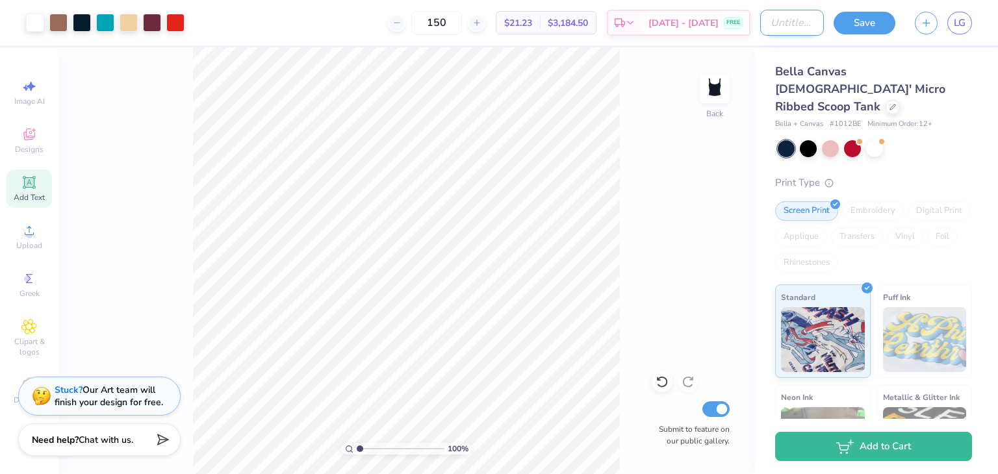
click at [769, 24] on input "Design Title" at bounding box center [792, 23] width 64 height 26
type input "F"
type input "J"
type input "Sales Joinees"
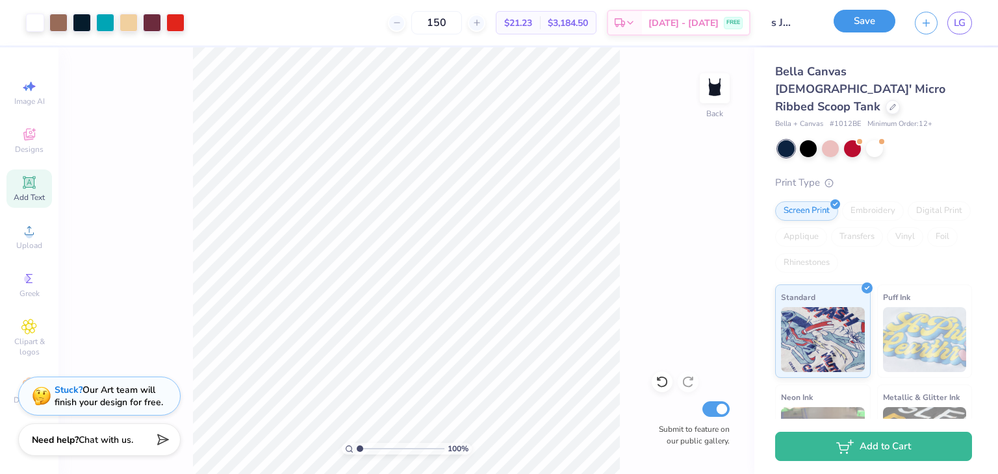
scroll to position [0, 0]
click at [876, 24] on button "Save" at bounding box center [864, 21] width 62 height 23
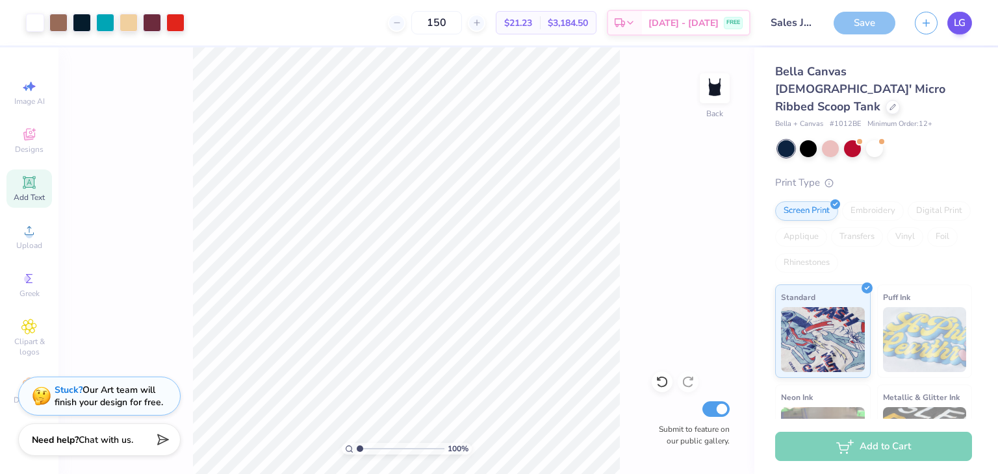
click at [963, 25] on span "LG" at bounding box center [960, 23] width 12 height 15
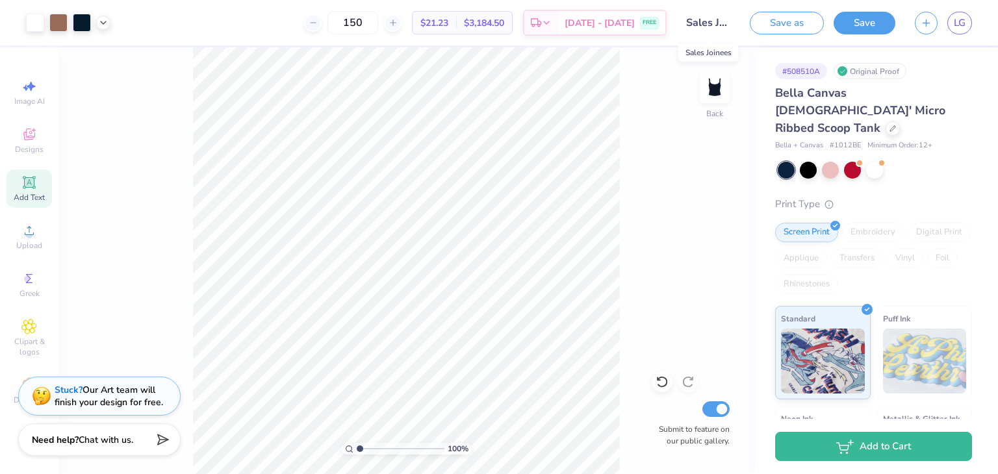
click at [714, 16] on input "Sales Joinees" at bounding box center [708, 23] width 64 height 26
